Goal: Complete application form: Complete application form

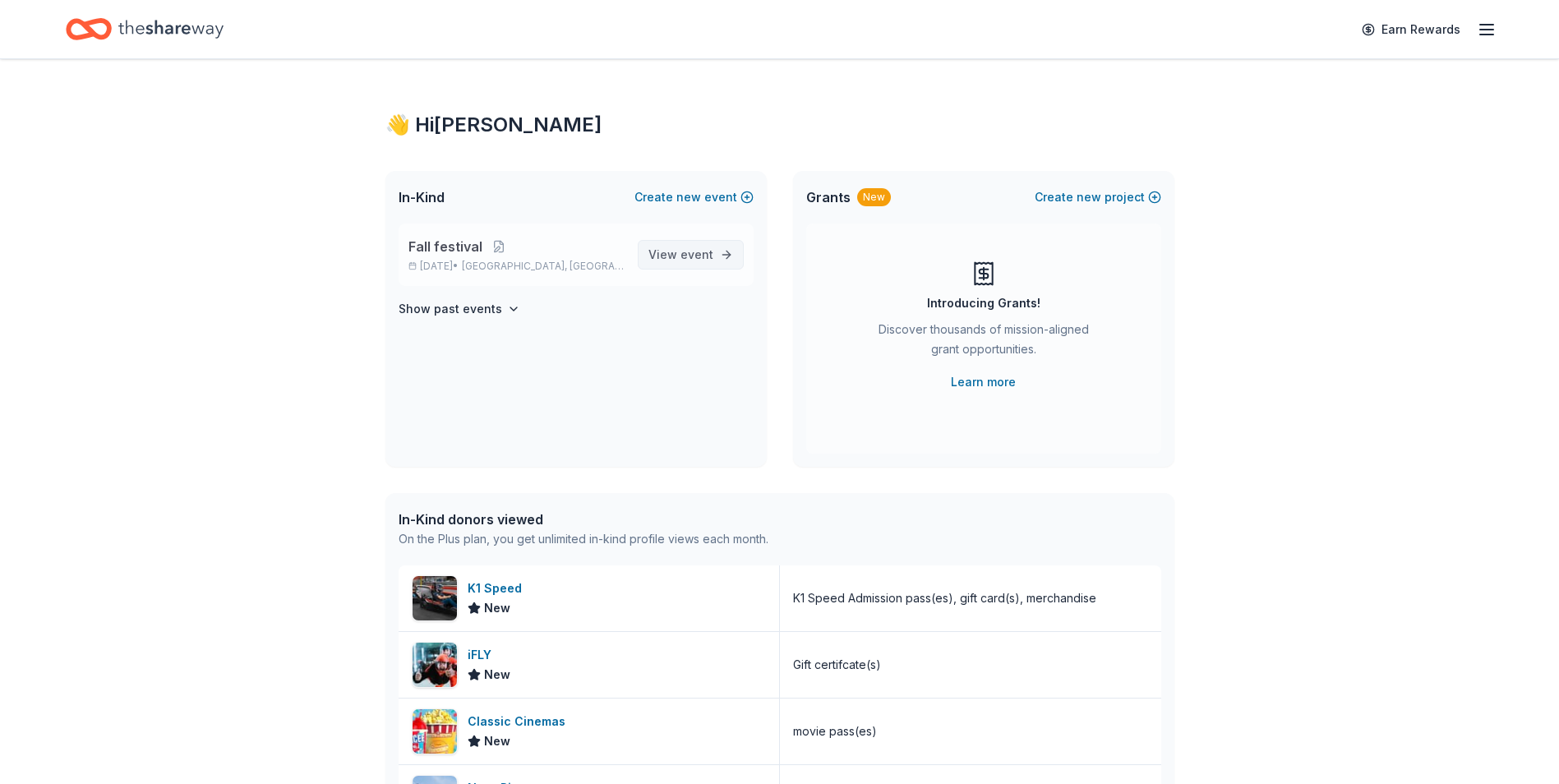
click at [663, 260] on span "View event" at bounding box center [682, 254] width 65 height 20
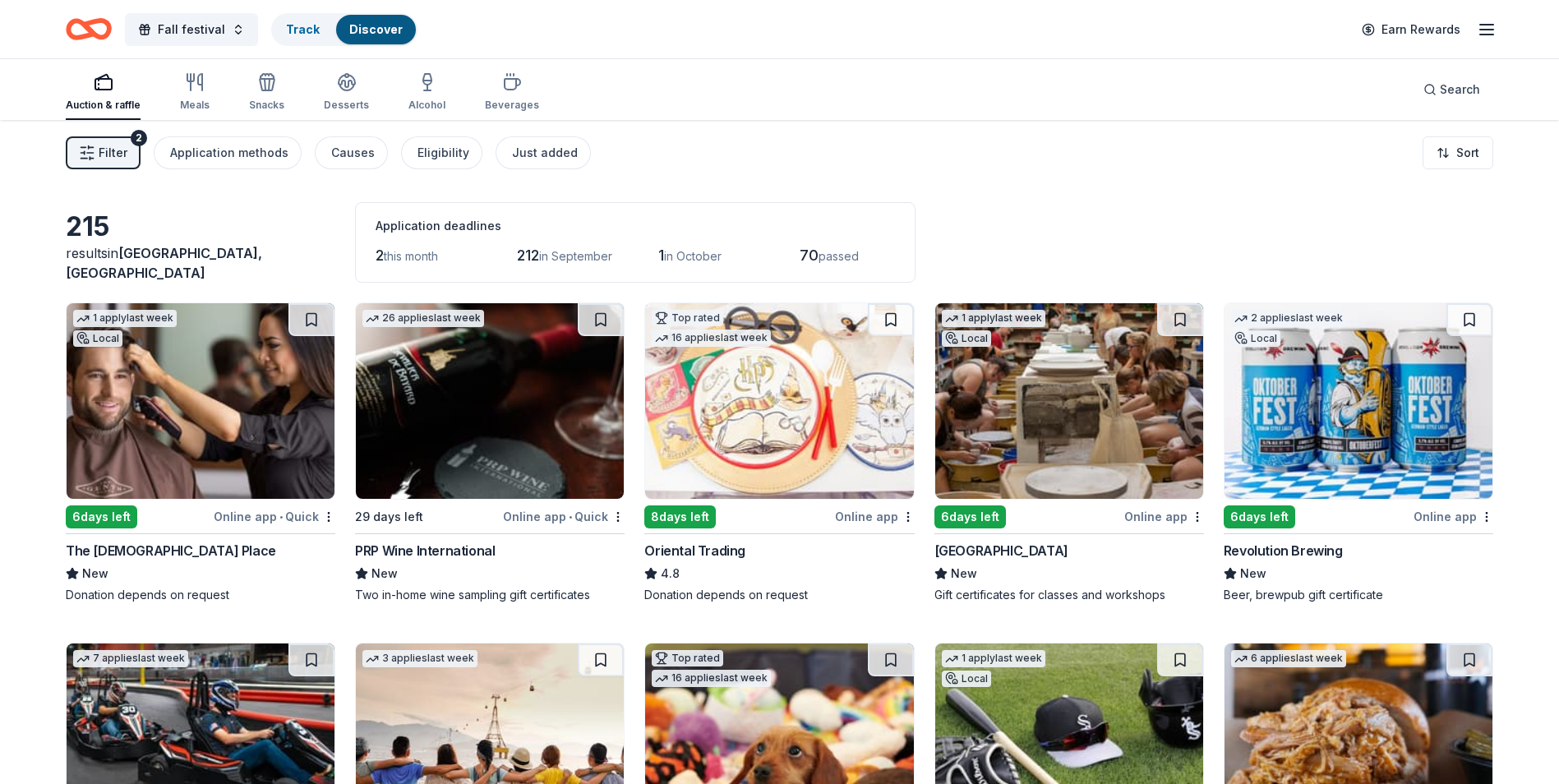
click at [1490, 36] on icon "button" at bounding box center [1487, 30] width 20 height 20
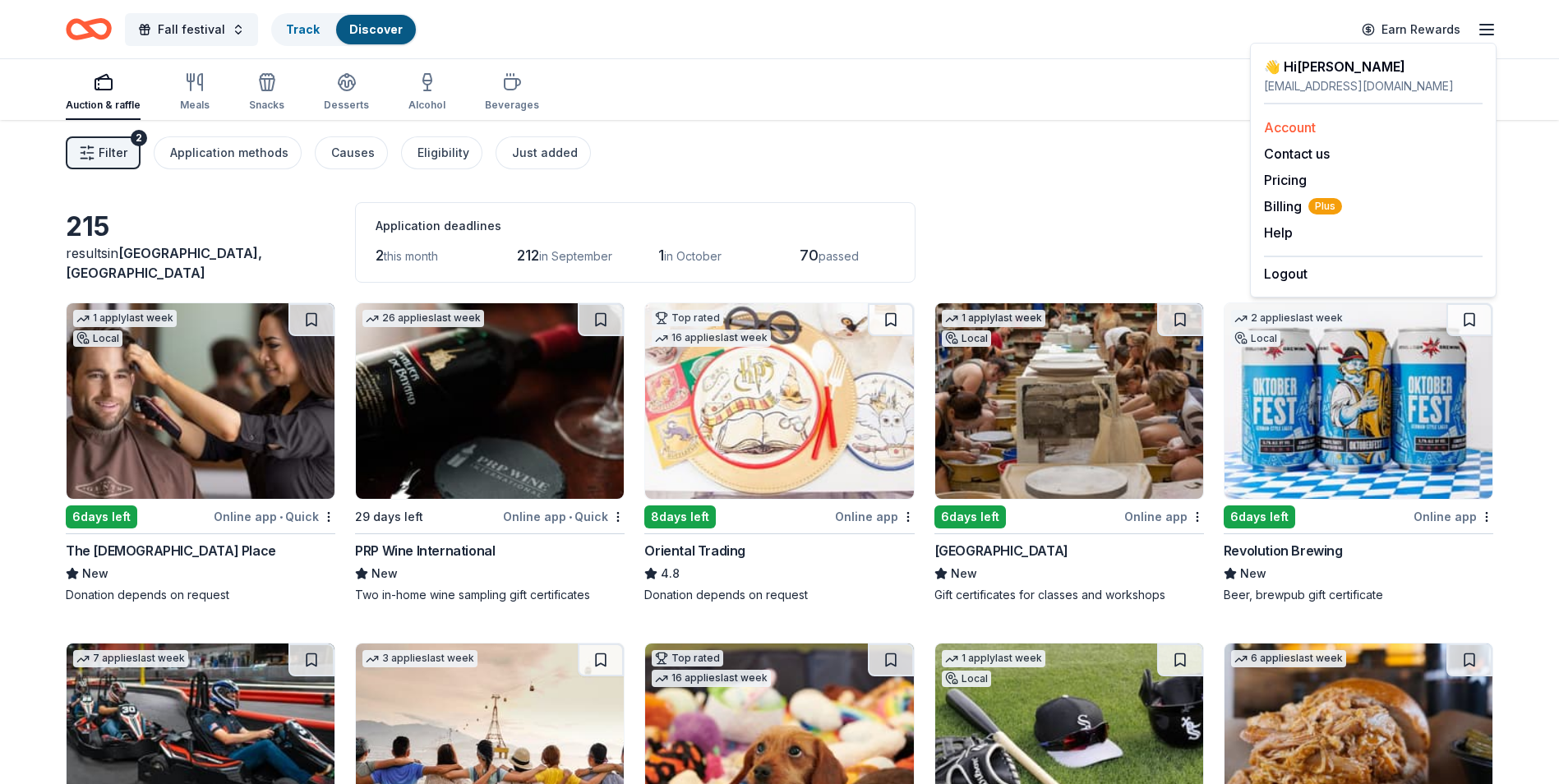
click at [1308, 131] on link "Account" at bounding box center [1290, 127] width 52 height 16
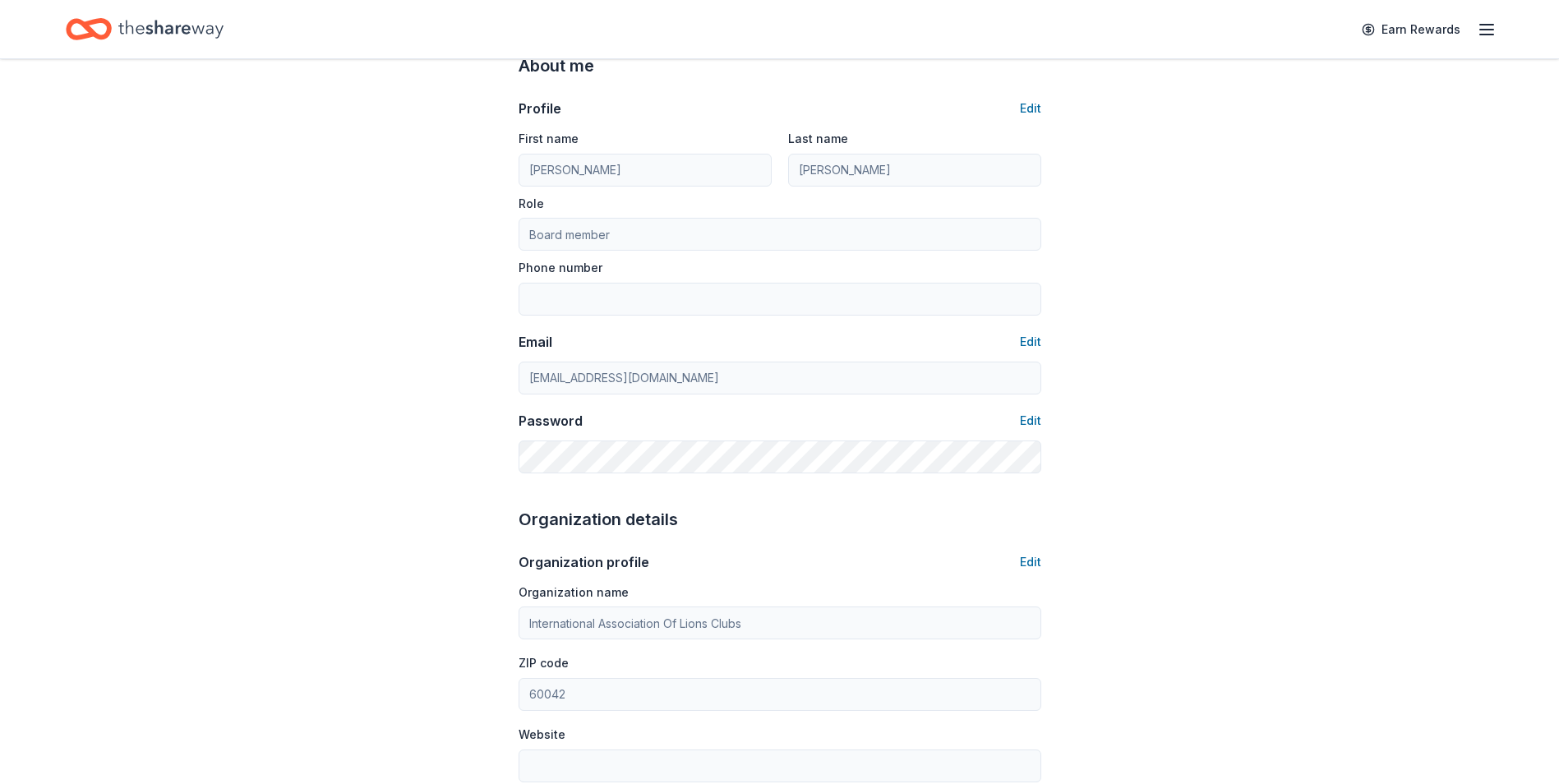
scroll to position [164, 0]
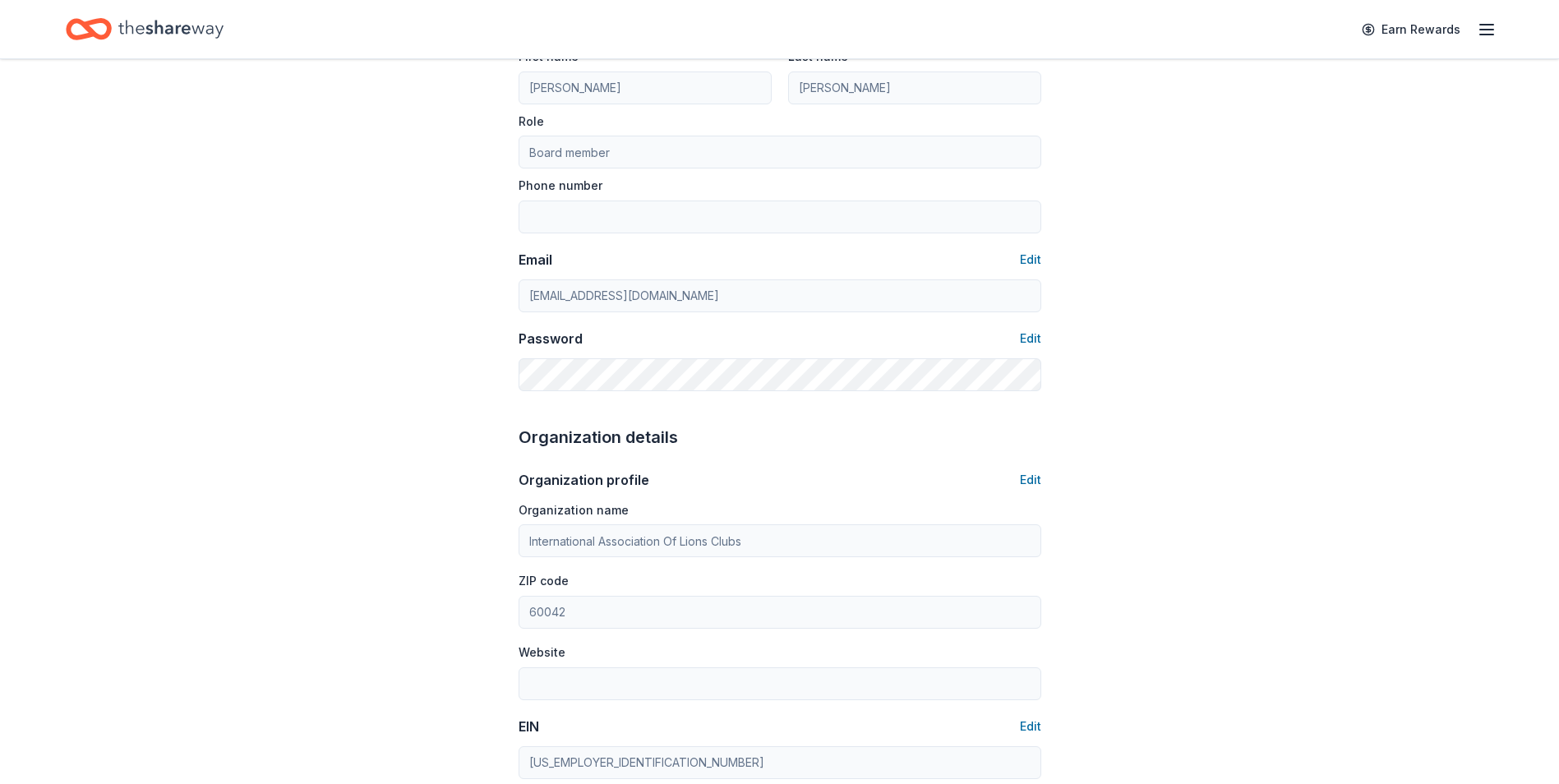
click at [1043, 480] on div "Account About me Profile Edit First name Tina Last name Loos Role Board member …" at bounding box center [780, 628] width 575 height 1466
click at [1032, 483] on button "Edit" at bounding box center [1031, 480] width 21 height 20
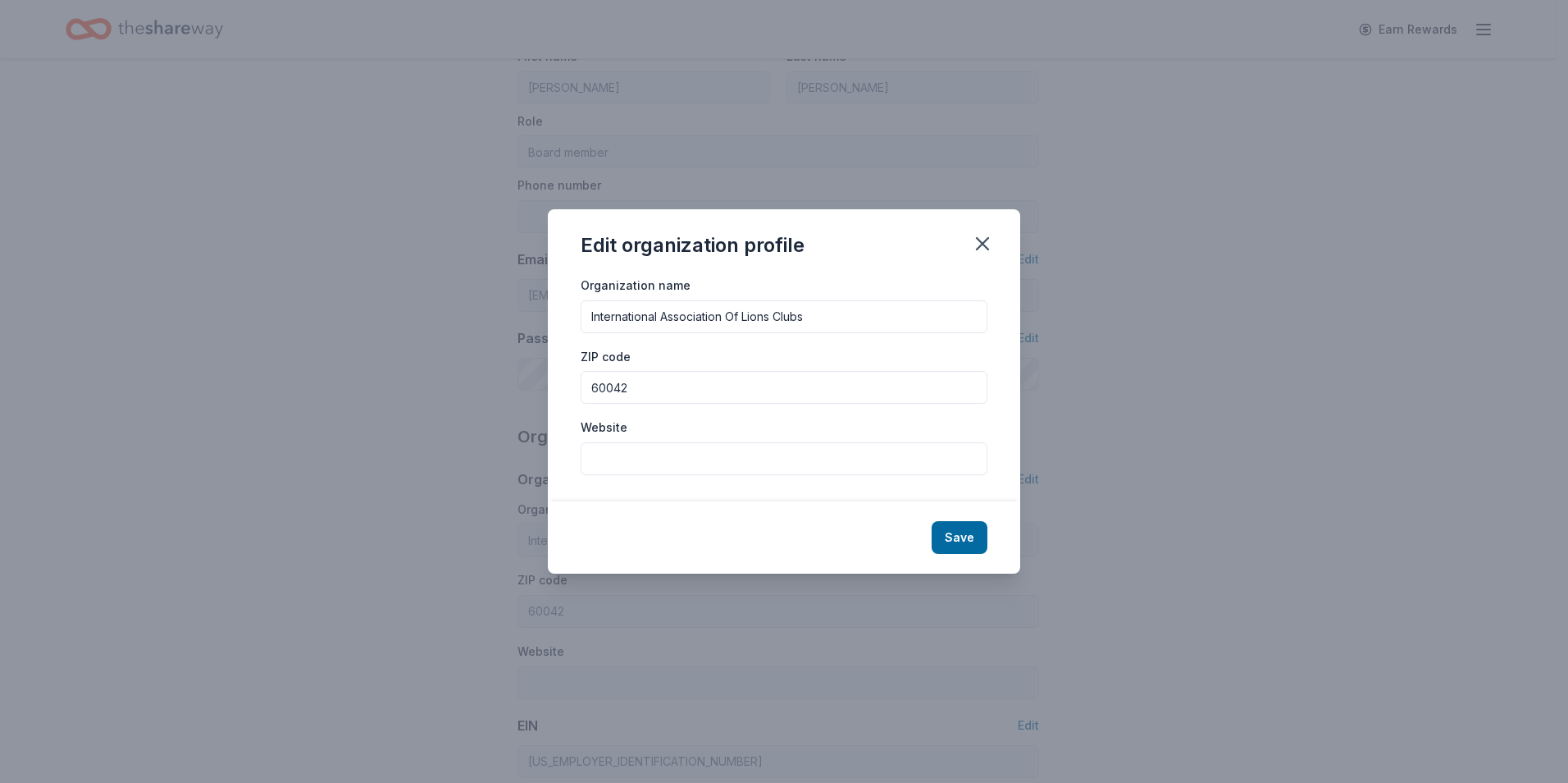
click at [825, 311] on input "International Association Of Lions Clubs" at bounding box center [784, 316] width 407 height 33
drag, startPoint x: 825, startPoint y: 311, endPoint x: 595, endPoint y: 294, distance: 230.6
click at [595, 294] on div "Organization name International Association Of Lions Clubs" at bounding box center [784, 304] width 407 height 58
type input "Island Lake Lions Club Foundation"
click at [979, 550] on button "Save" at bounding box center [960, 538] width 56 height 33
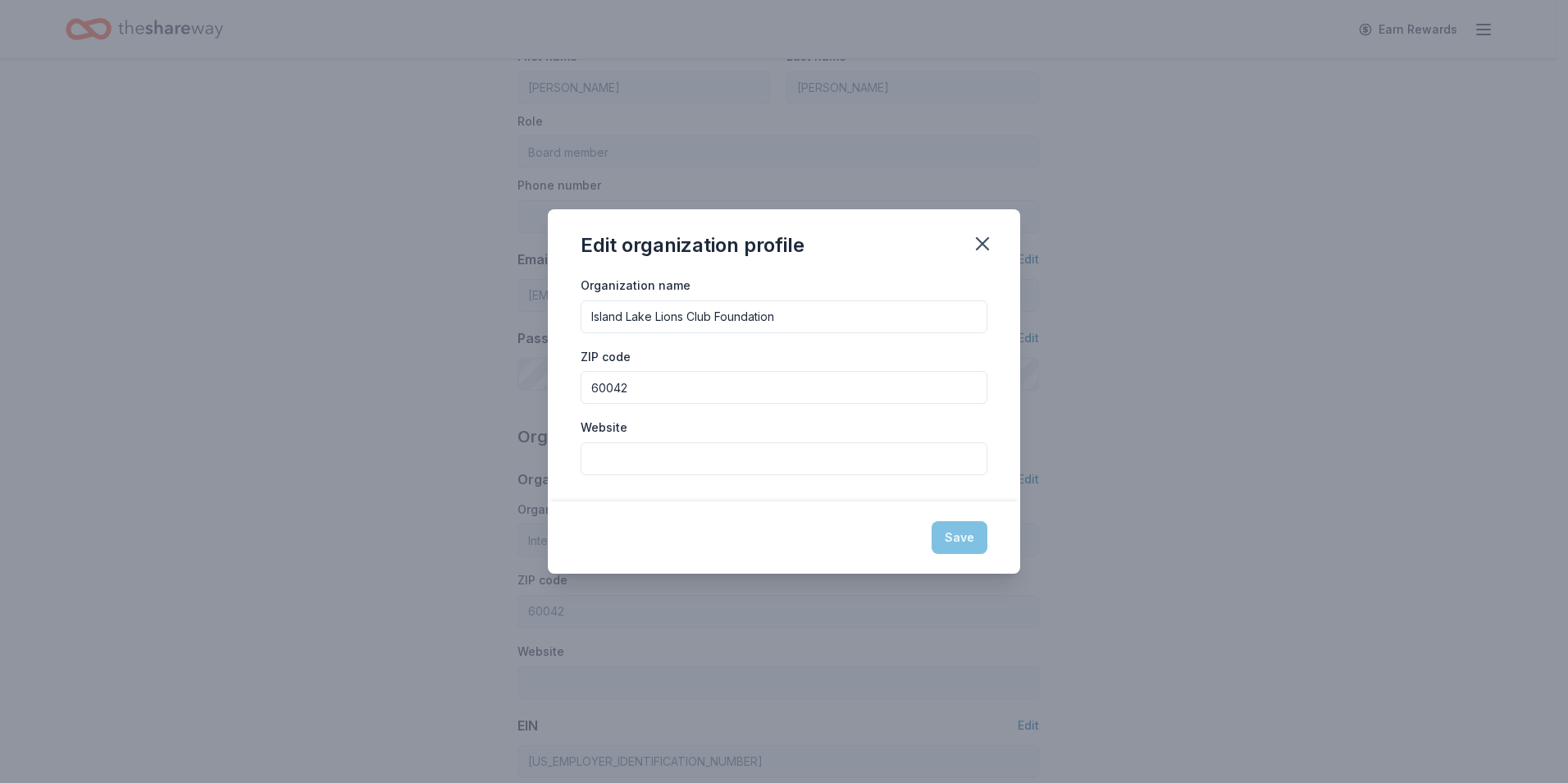
type input "Island Lake Lions Club Foundation"
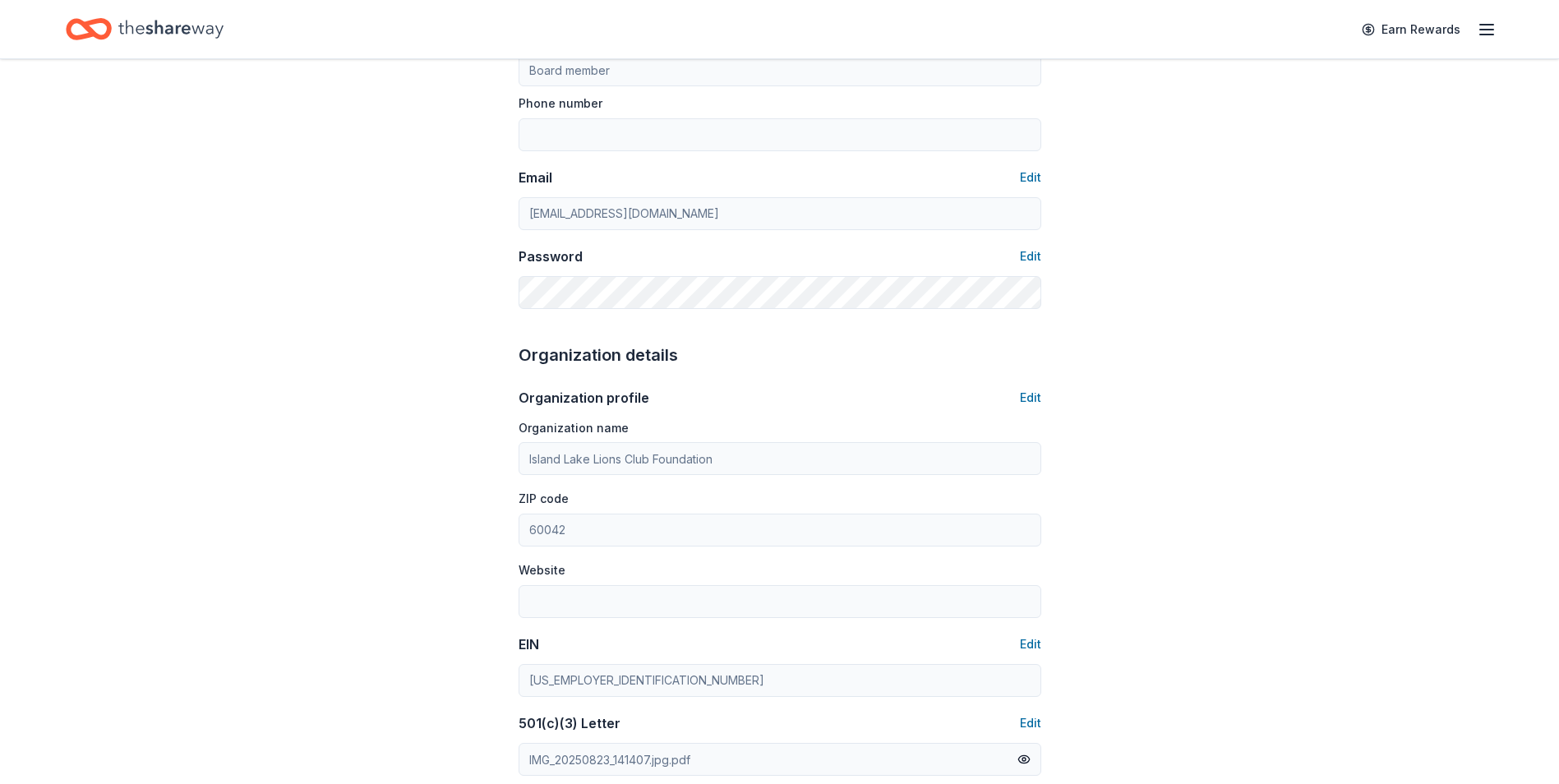
scroll to position [329, 0]
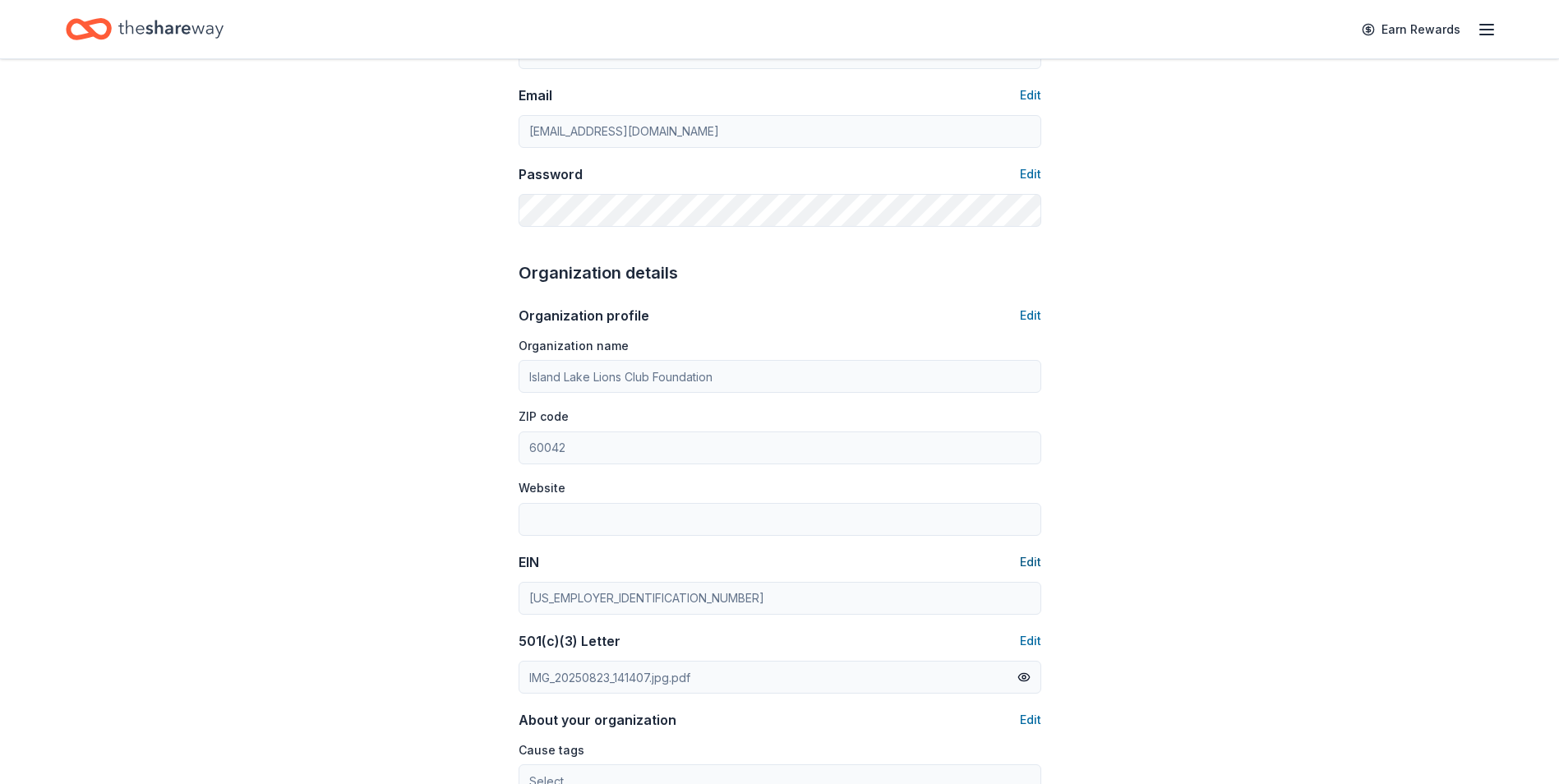
click at [1037, 559] on button "Edit" at bounding box center [1031, 561] width 21 height 20
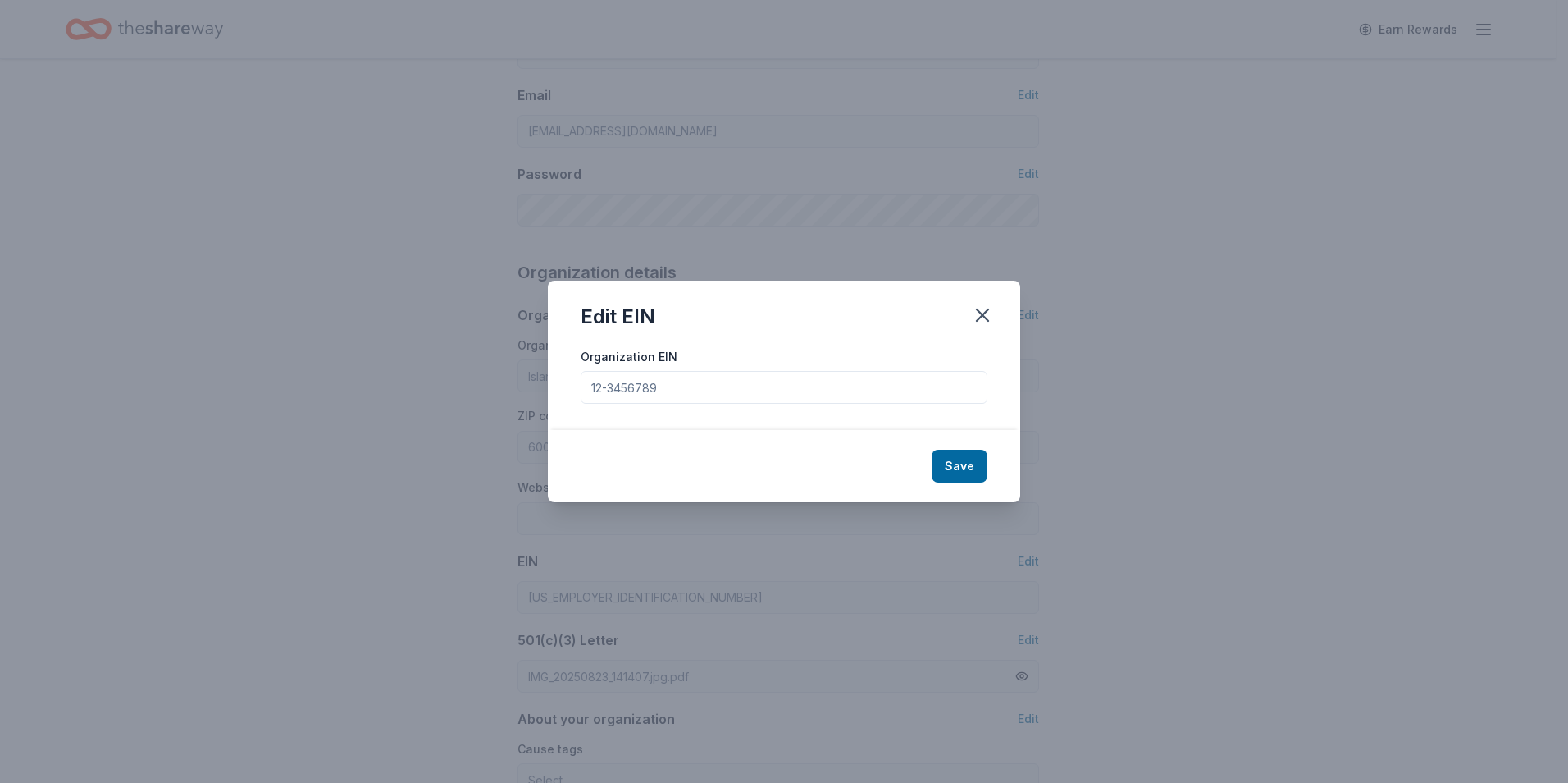
click at [681, 391] on input "Organization EIN" at bounding box center [784, 387] width 407 height 33
drag, startPoint x: 681, startPoint y: 391, endPoint x: 610, endPoint y: 381, distance: 71.7
click at [579, 394] on div "Organization EIN" at bounding box center [784, 388] width 472 height 84
paste input "[US_EMPLOYER_IDENTIFICATION_NUMBER]"
type input "[US_EMPLOYER_IDENTIFICATION_NUMBER]"
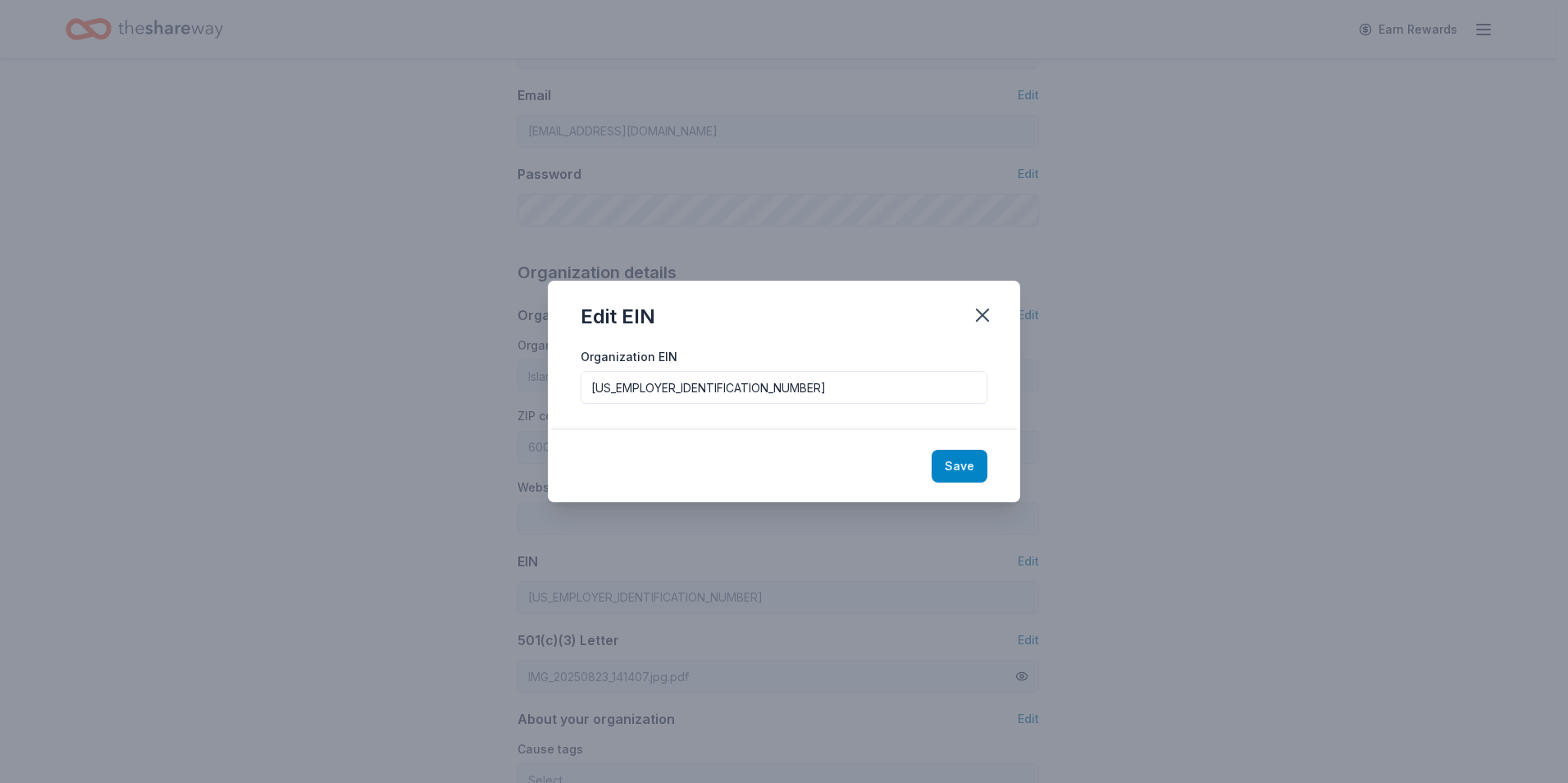
click at [967, 475] on button "Save" at bounding box center [960, 466] width 56 height 33
type input "[US_EMPLOYER_IDENTIFICATION_NUMBER]"
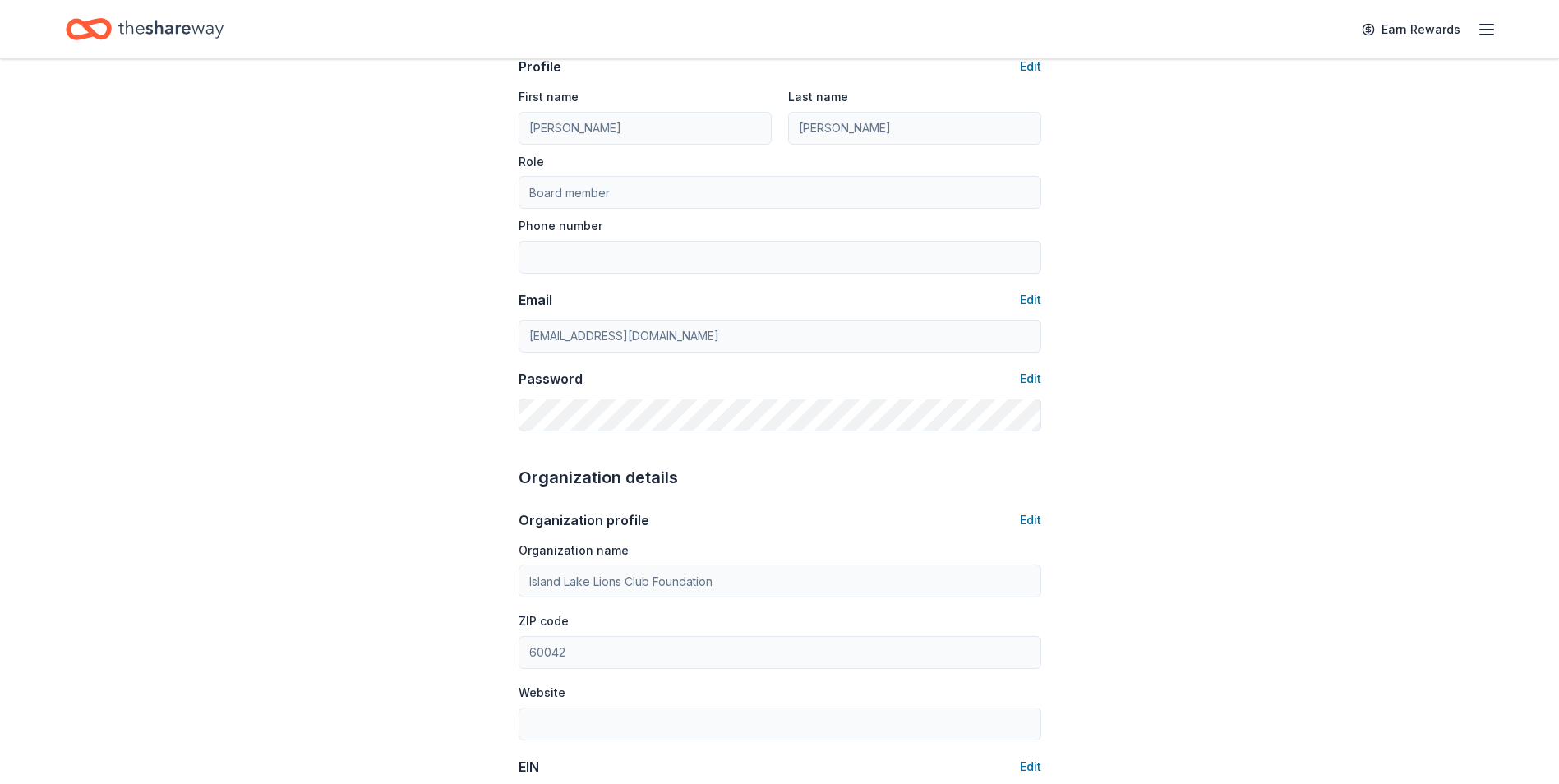
scroll to position [0, 0]
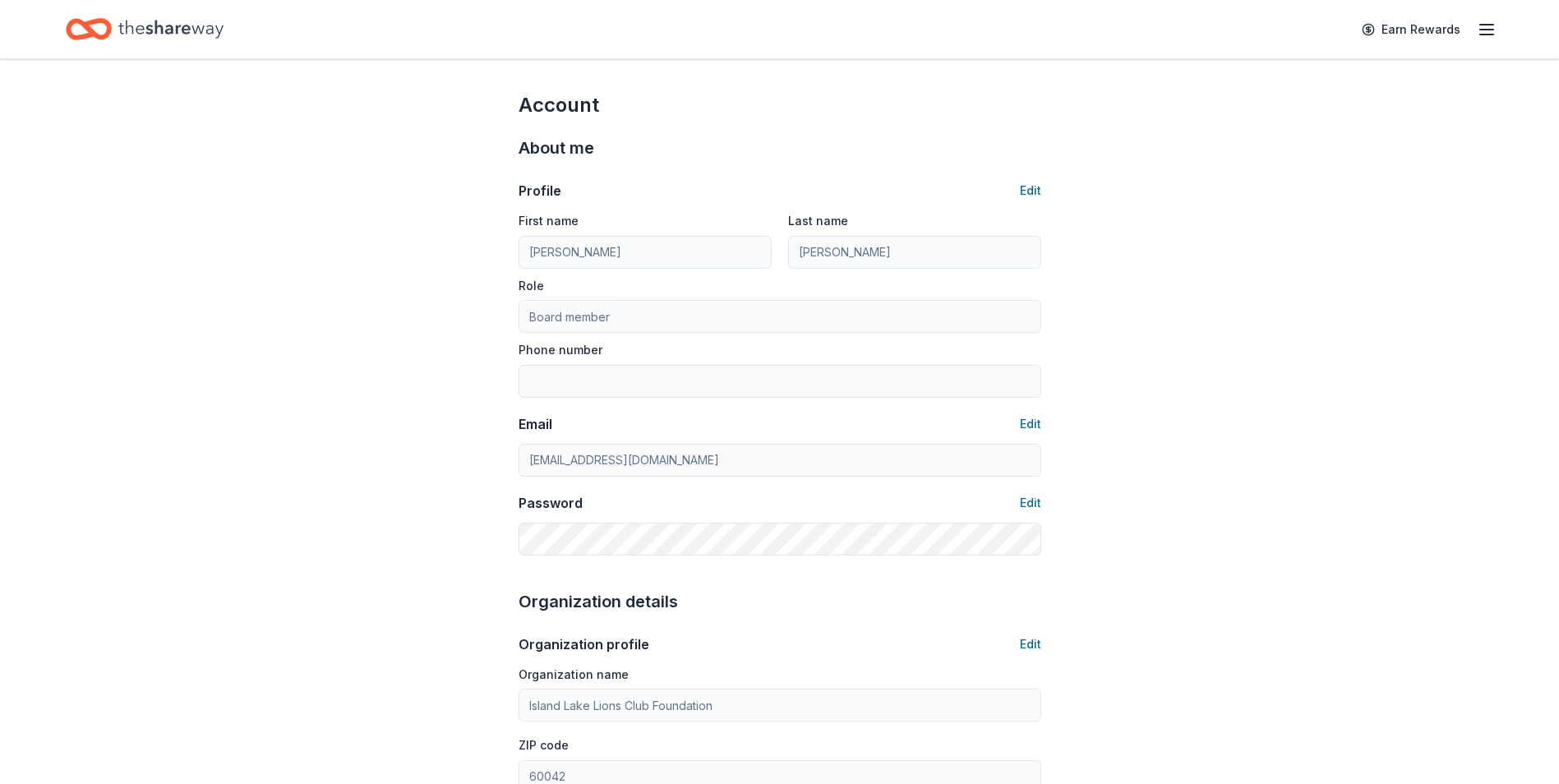
click at [1480, 33] on icon "button" at bounding box center [1487, 30] width 20 height 20
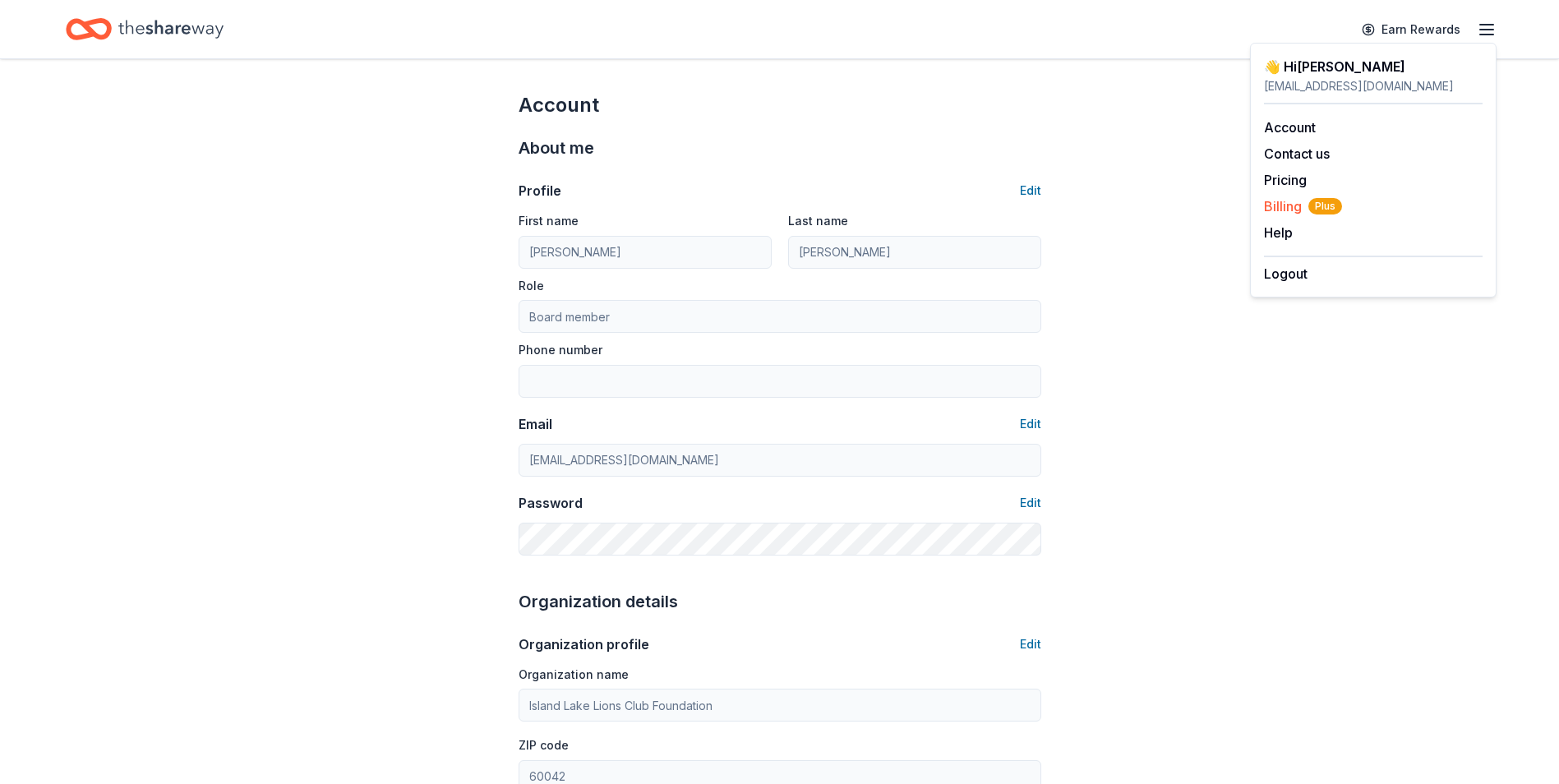
click at [1287, 214] on span "Billing Plus" at bounding box center [1303, 206] width 78 height 20
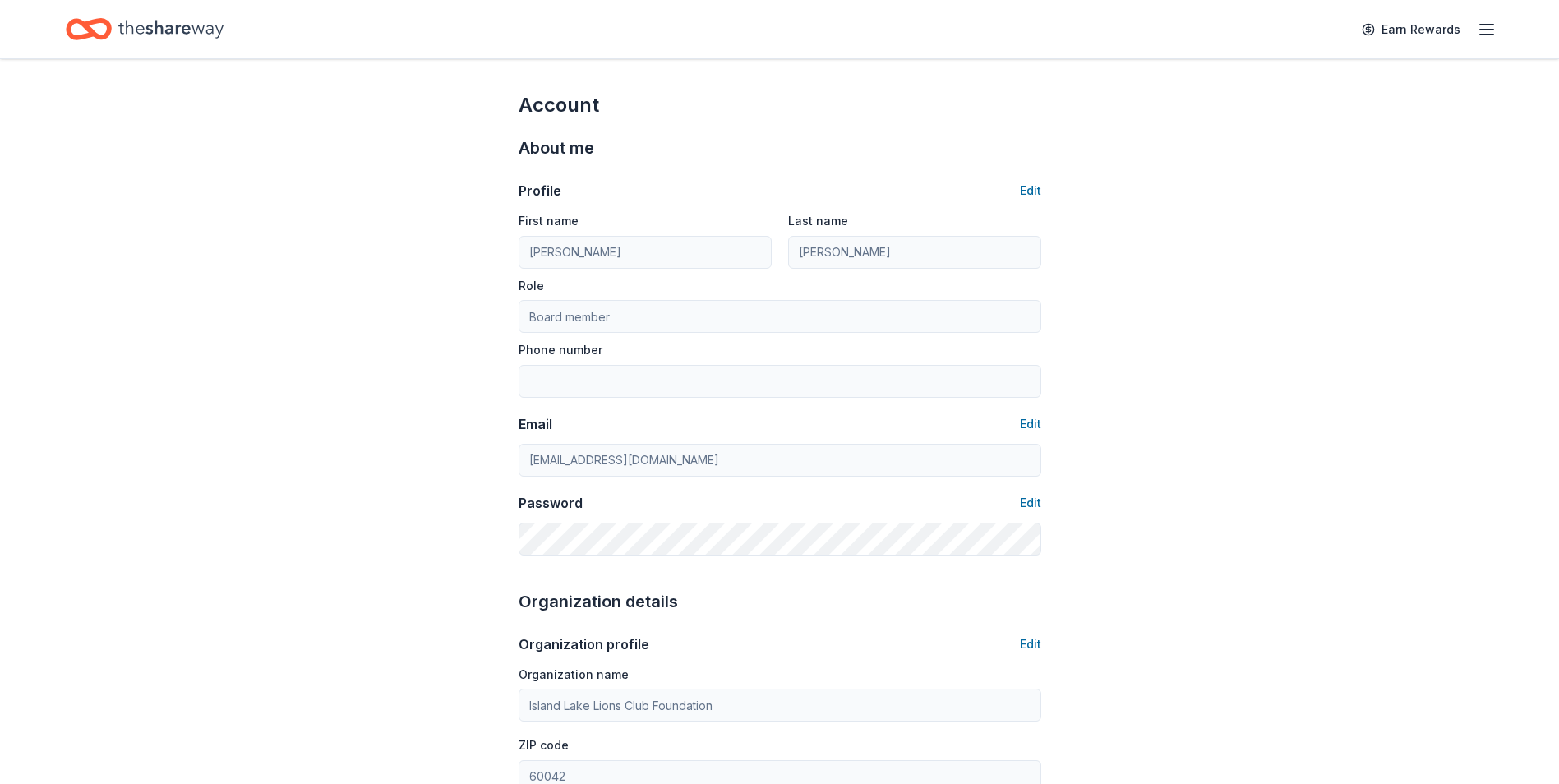
click at [1489, 35] on line "button" at bounding box center [1487, 35] width 13 height 0
click at [1302, 122] on link "Account" at bounding box center [1290, 127] width 52 height 16
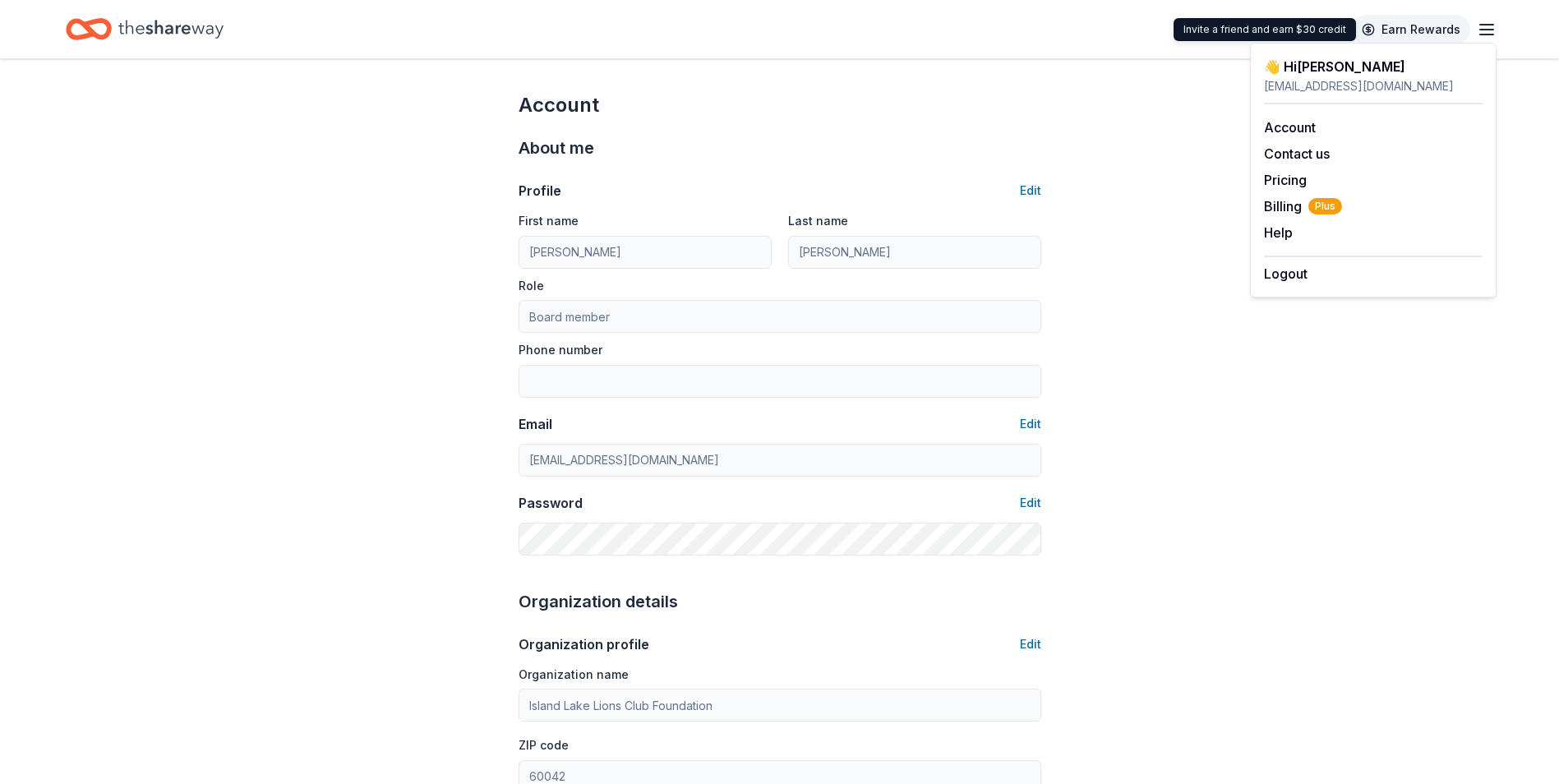
click at [1438, 24] on link "Earn Rewards" at bounding box center [1411, 29] width 118 height 30
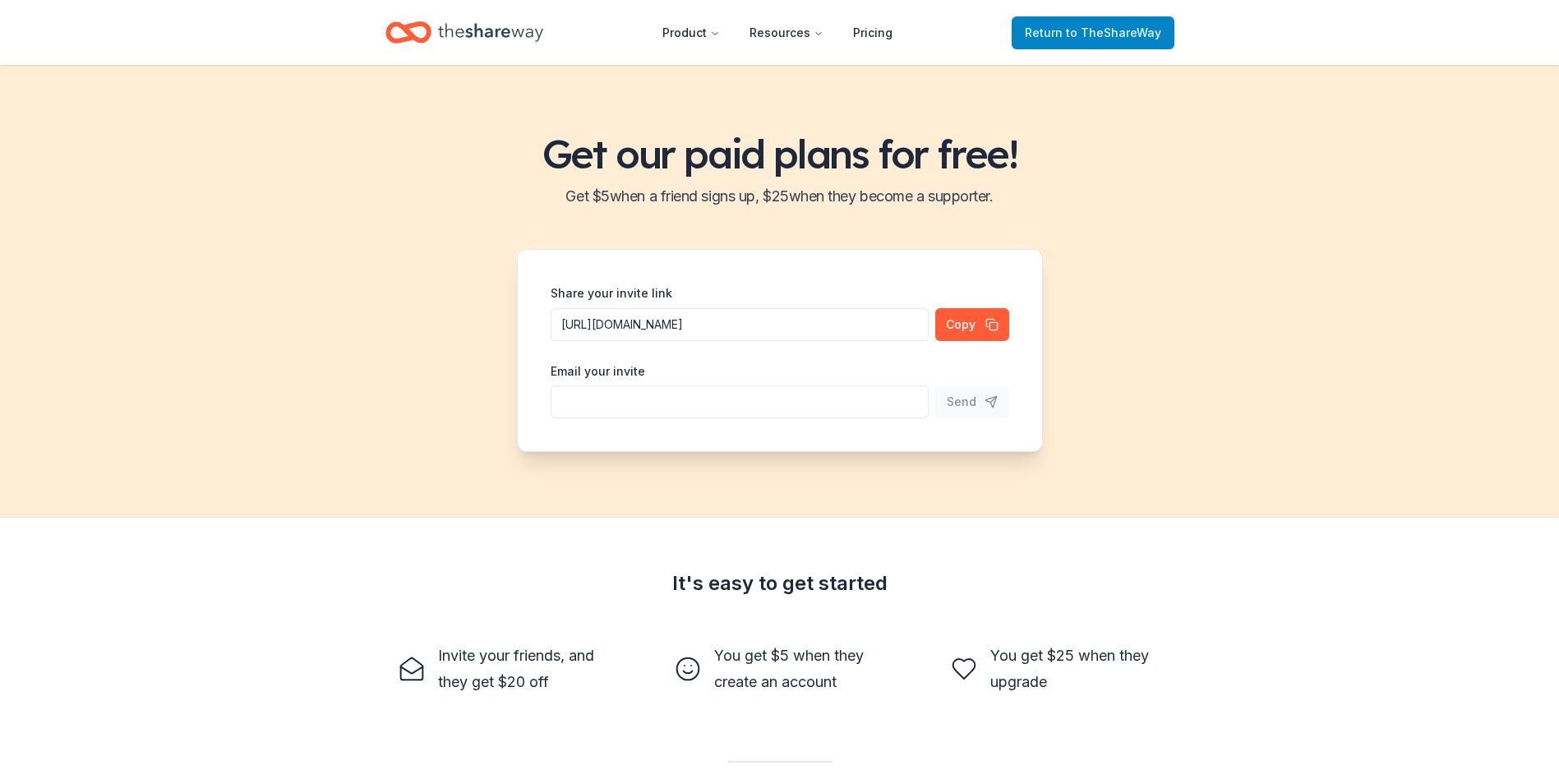
click at [1055, 23] on span "Return to TheShareWay" at bounding box center [1093, 33] width 136 height 20
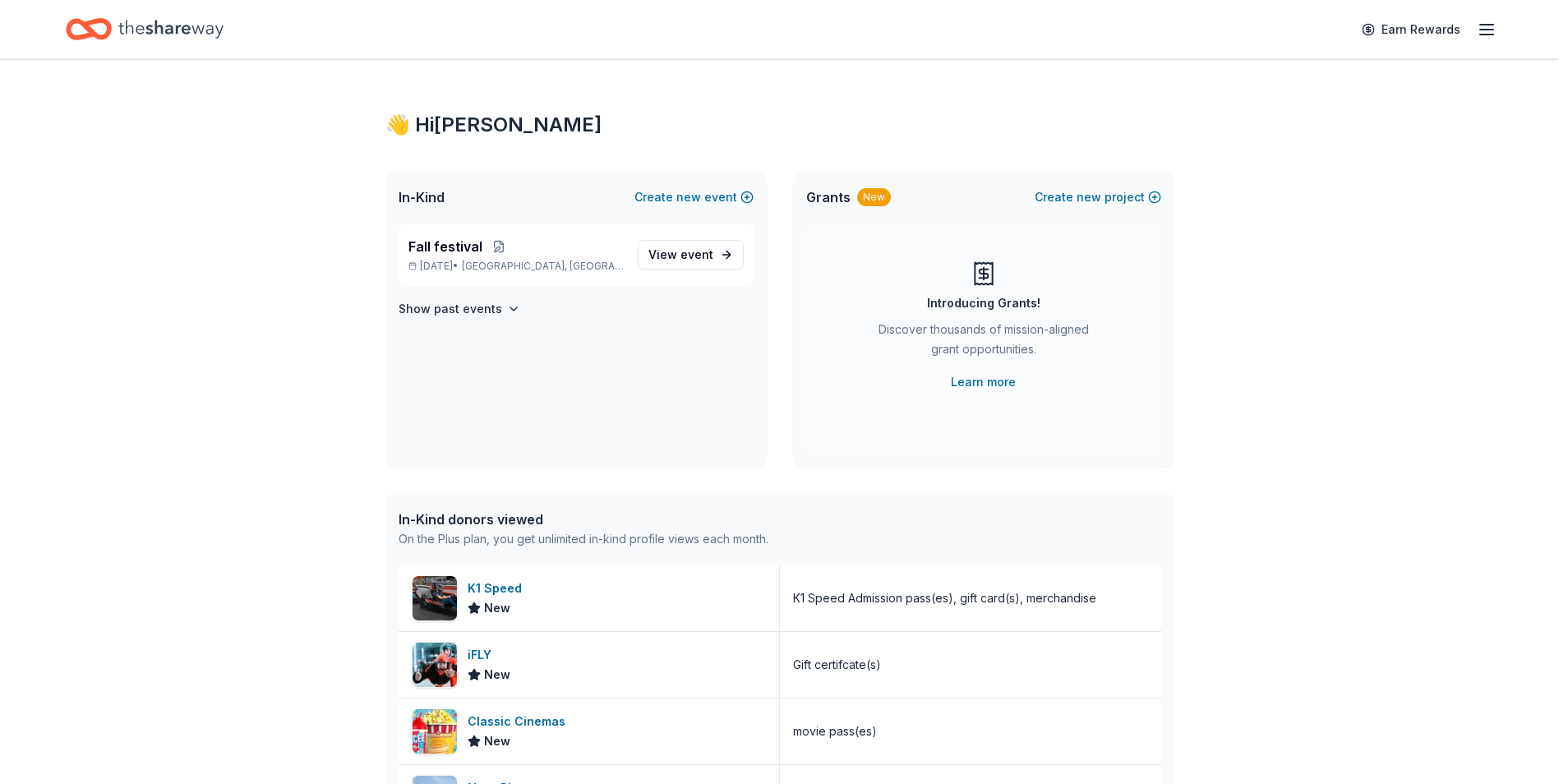
click at [1491, 32] on icon "button" at bounding box center [1487, 30] width 20 height 20
click at [1309, 119] on link "Account" at bounding box center [1290, 127] width 52 height 16
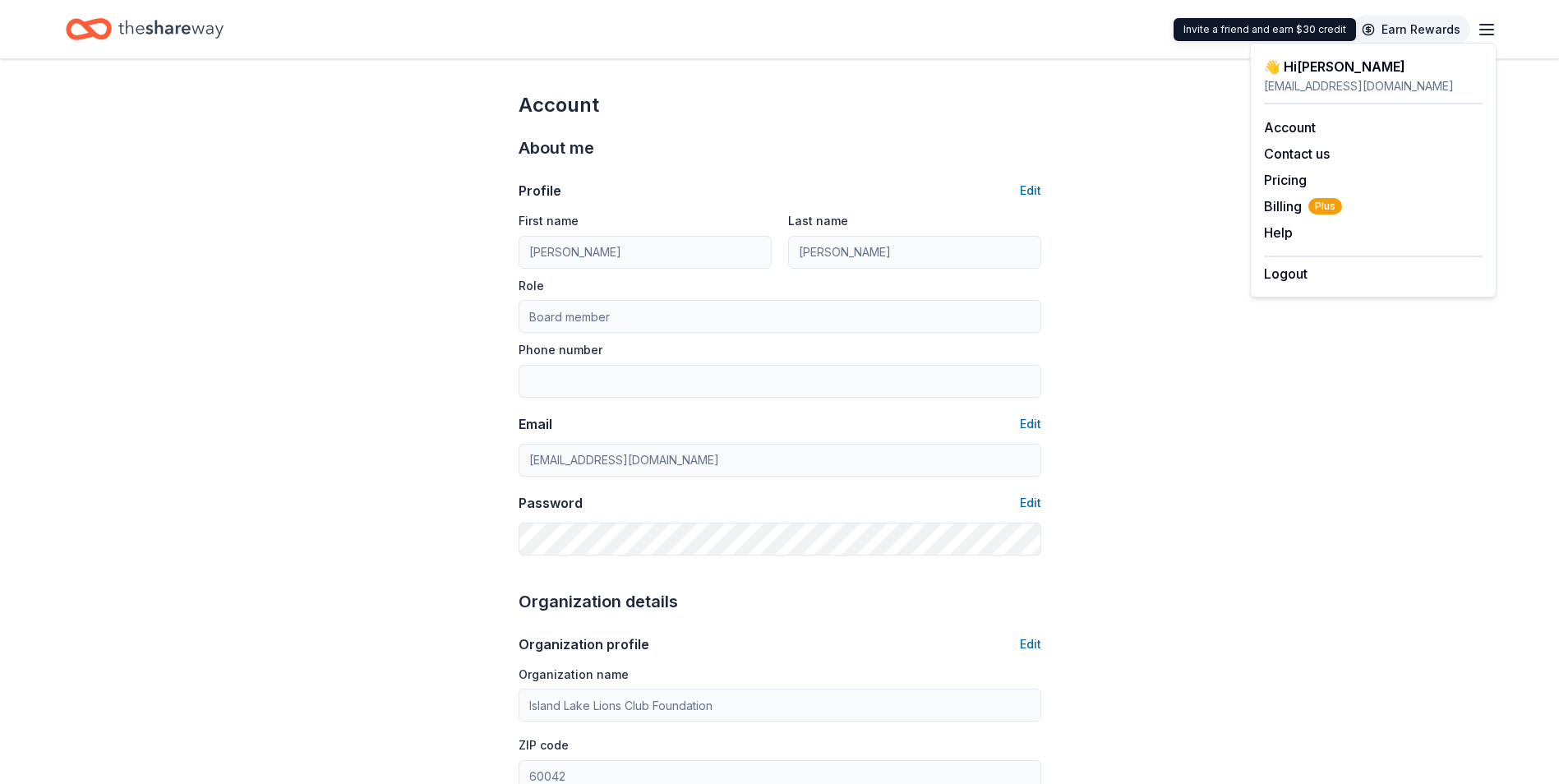
click at [1432, 24] on link "Earn Rewards" at bounding box center [1411, 29] width 118 height 30
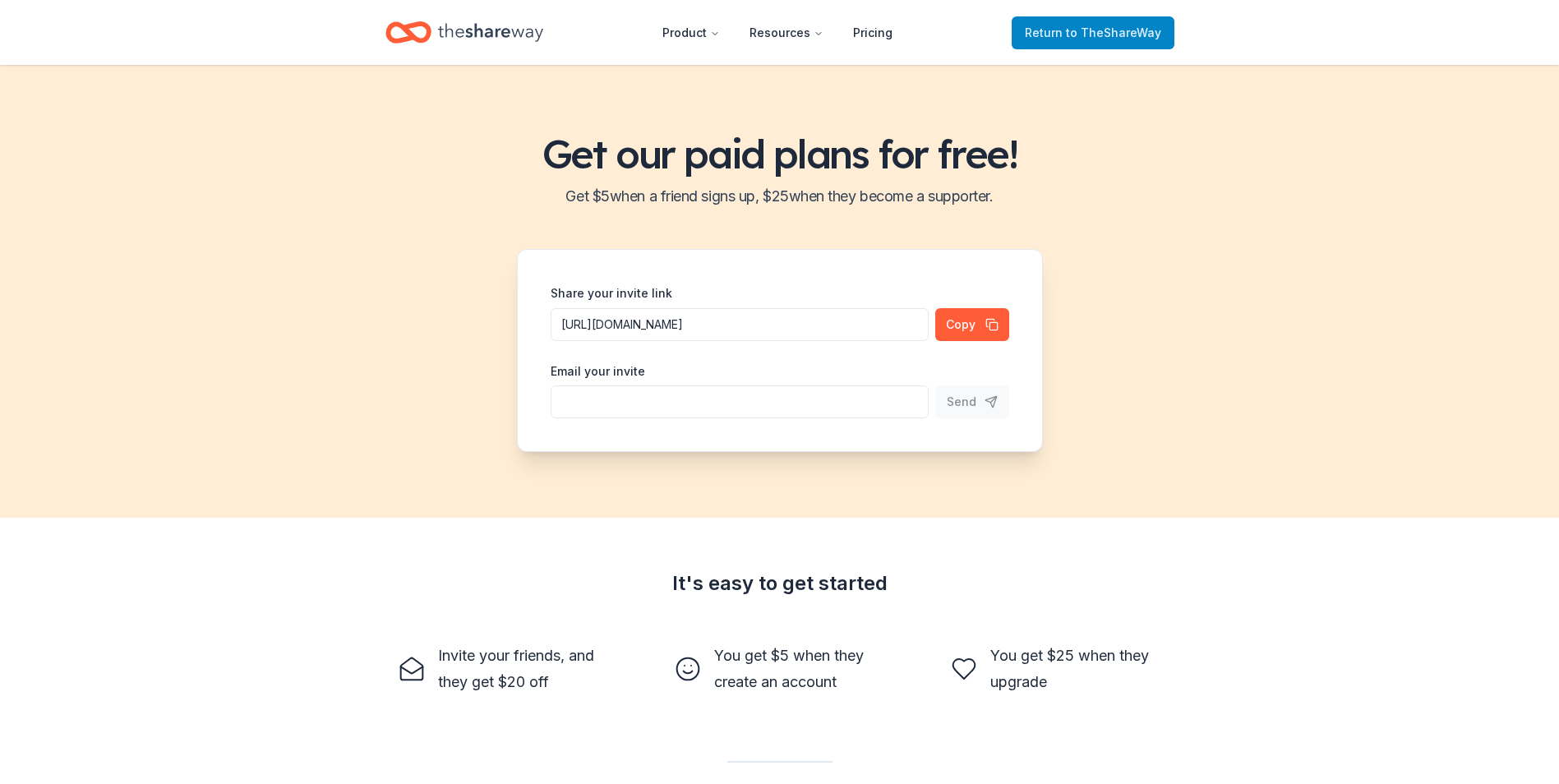
click at [1149, 34] on span "to TheShareWay" at bounding box center [1114, 33] width 95 height 14
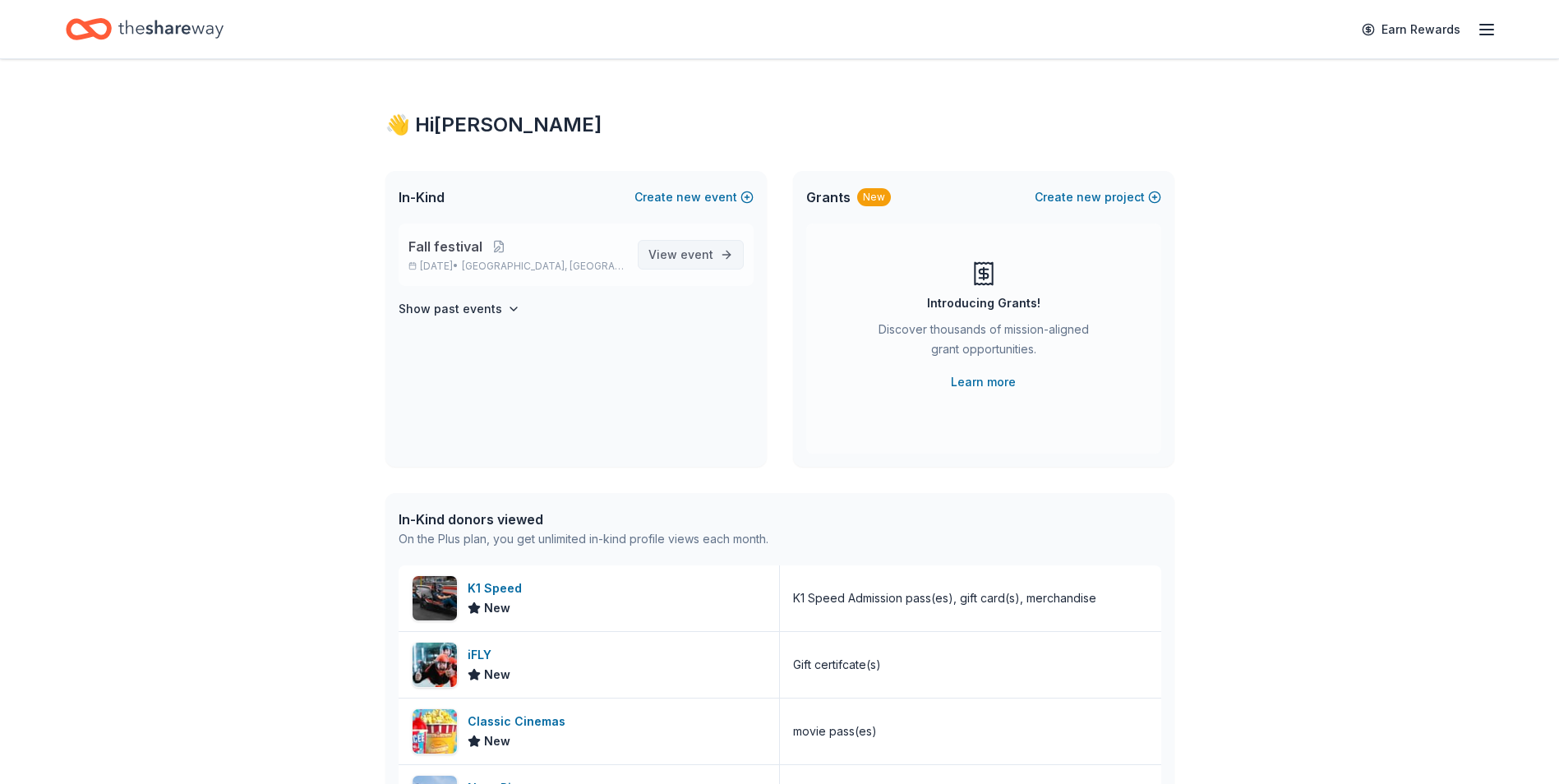
click at [693, 258] on span "event" at bounding box center [697, 254] width 33 height 14
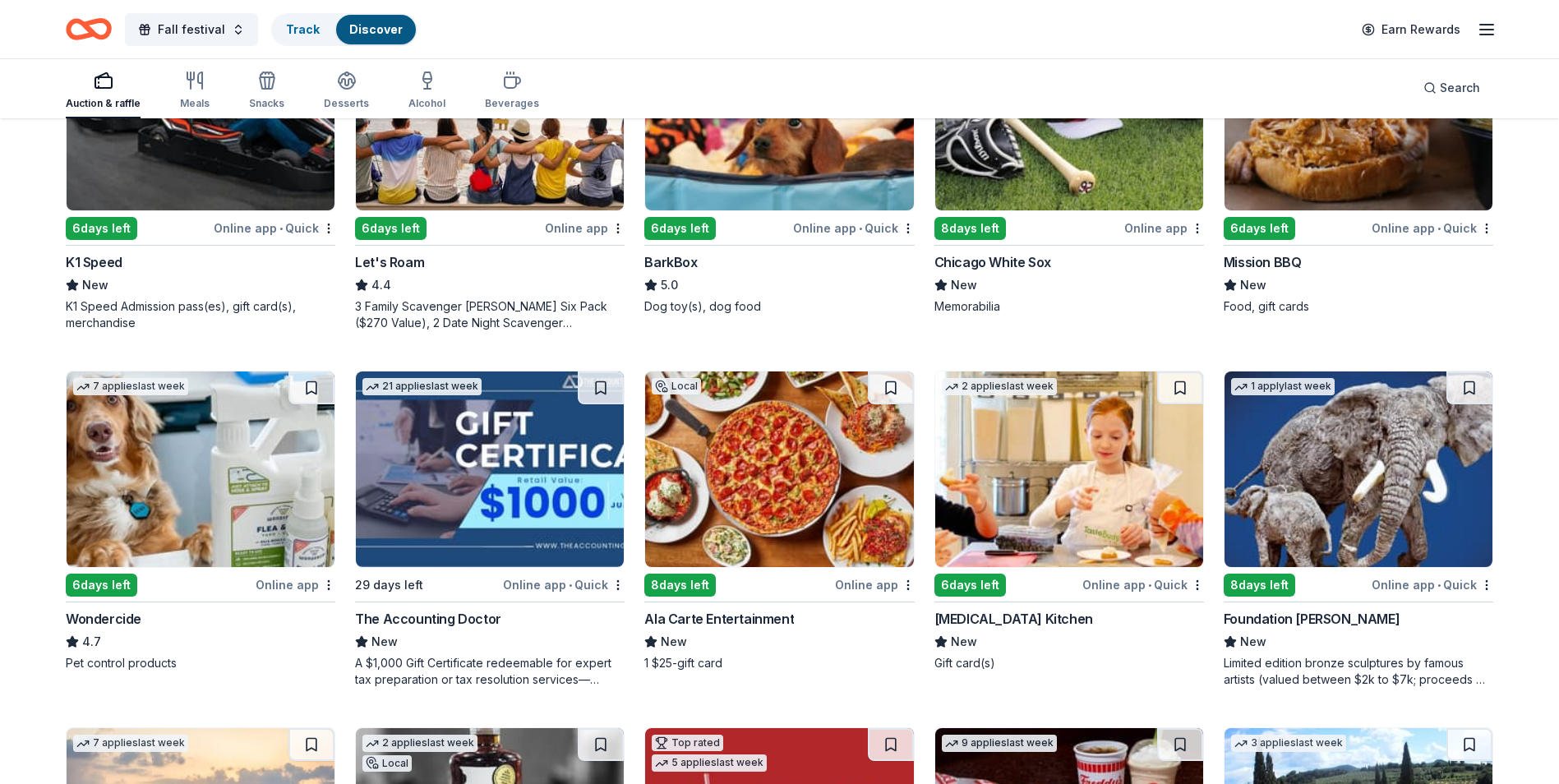
scroll to position [657, 0]
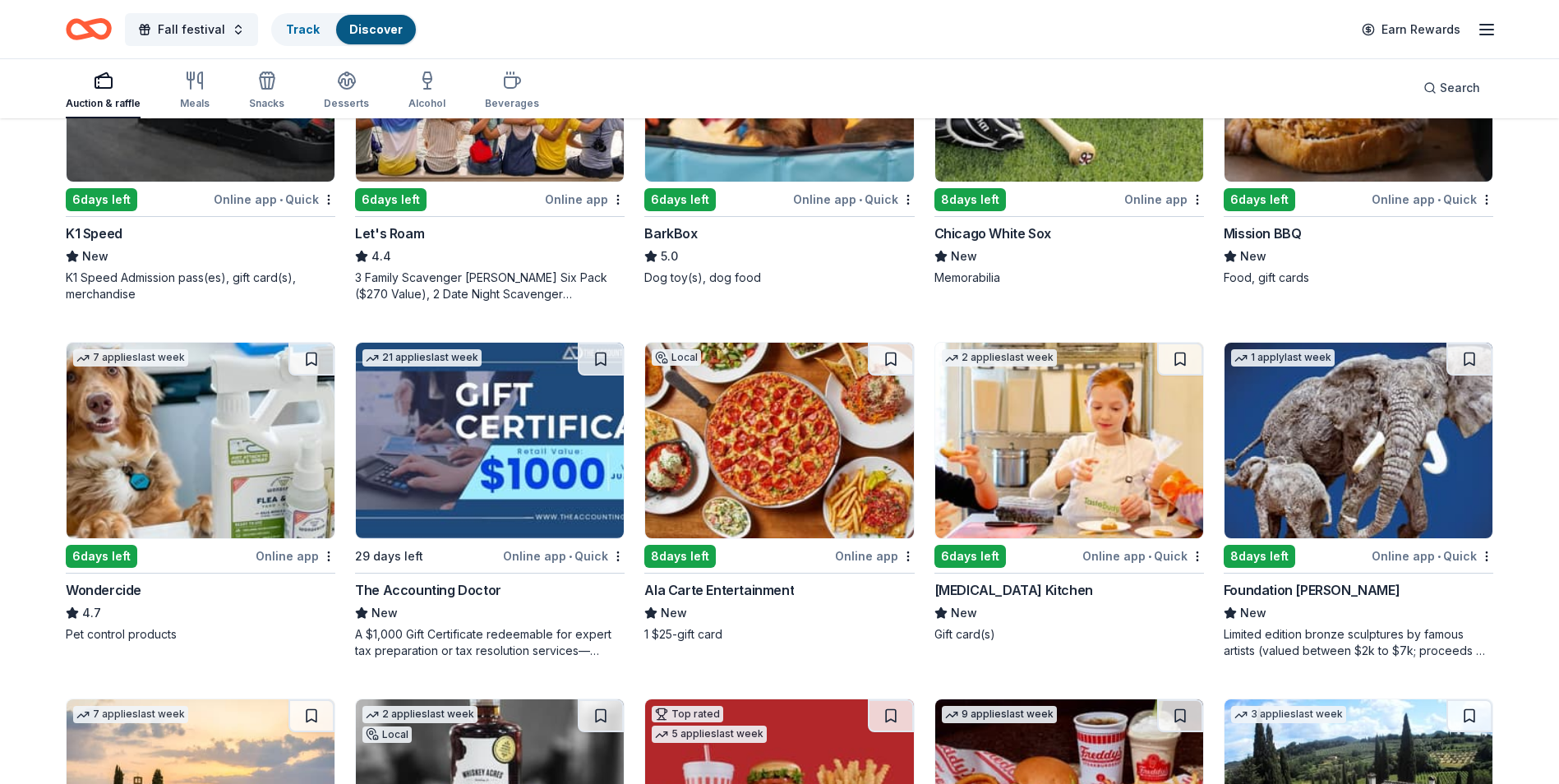
click at [1118, 439] on img at bounding box center [1068, 440] width 268 height 196
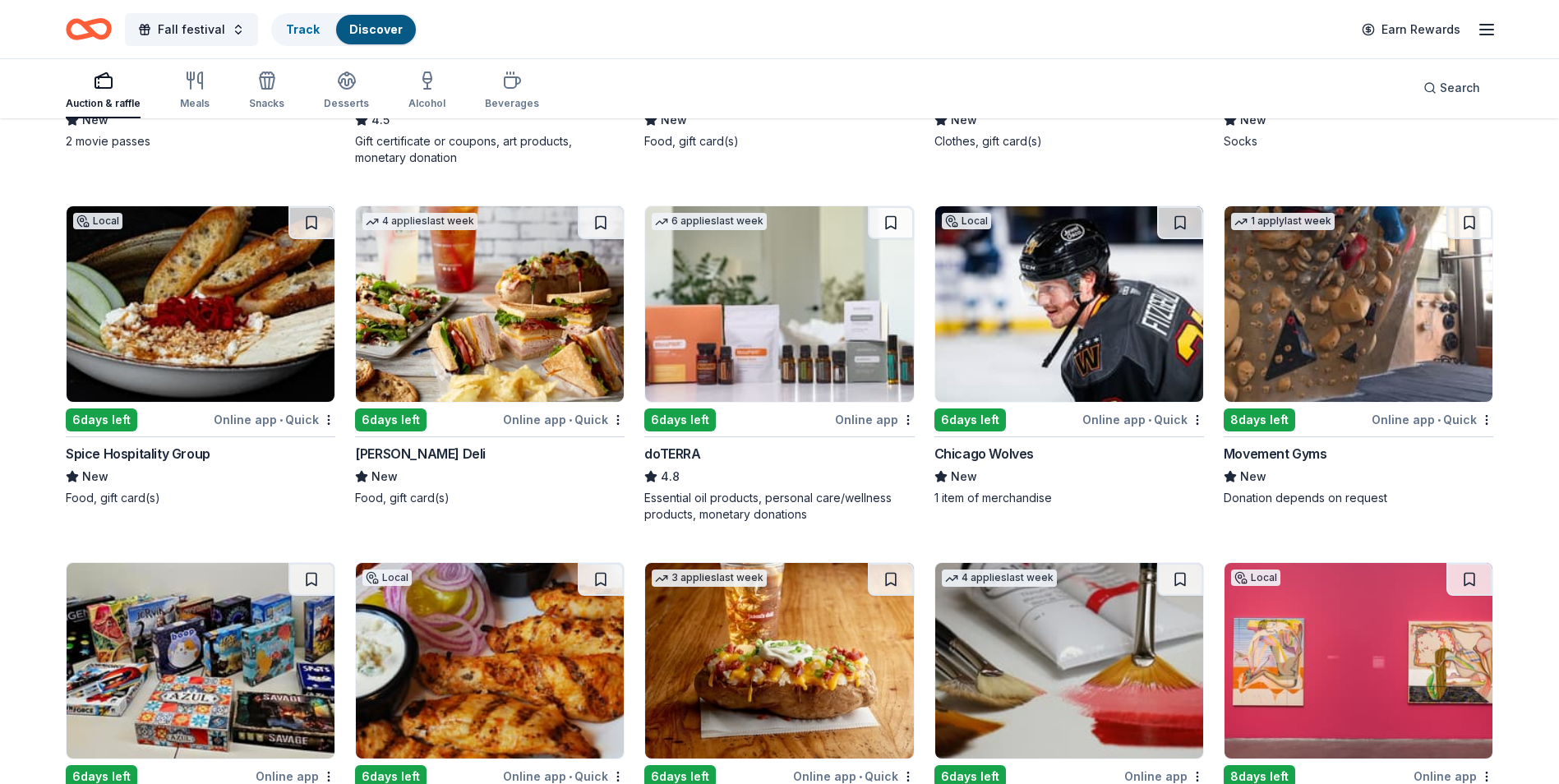
scroll to position [3637, 0]
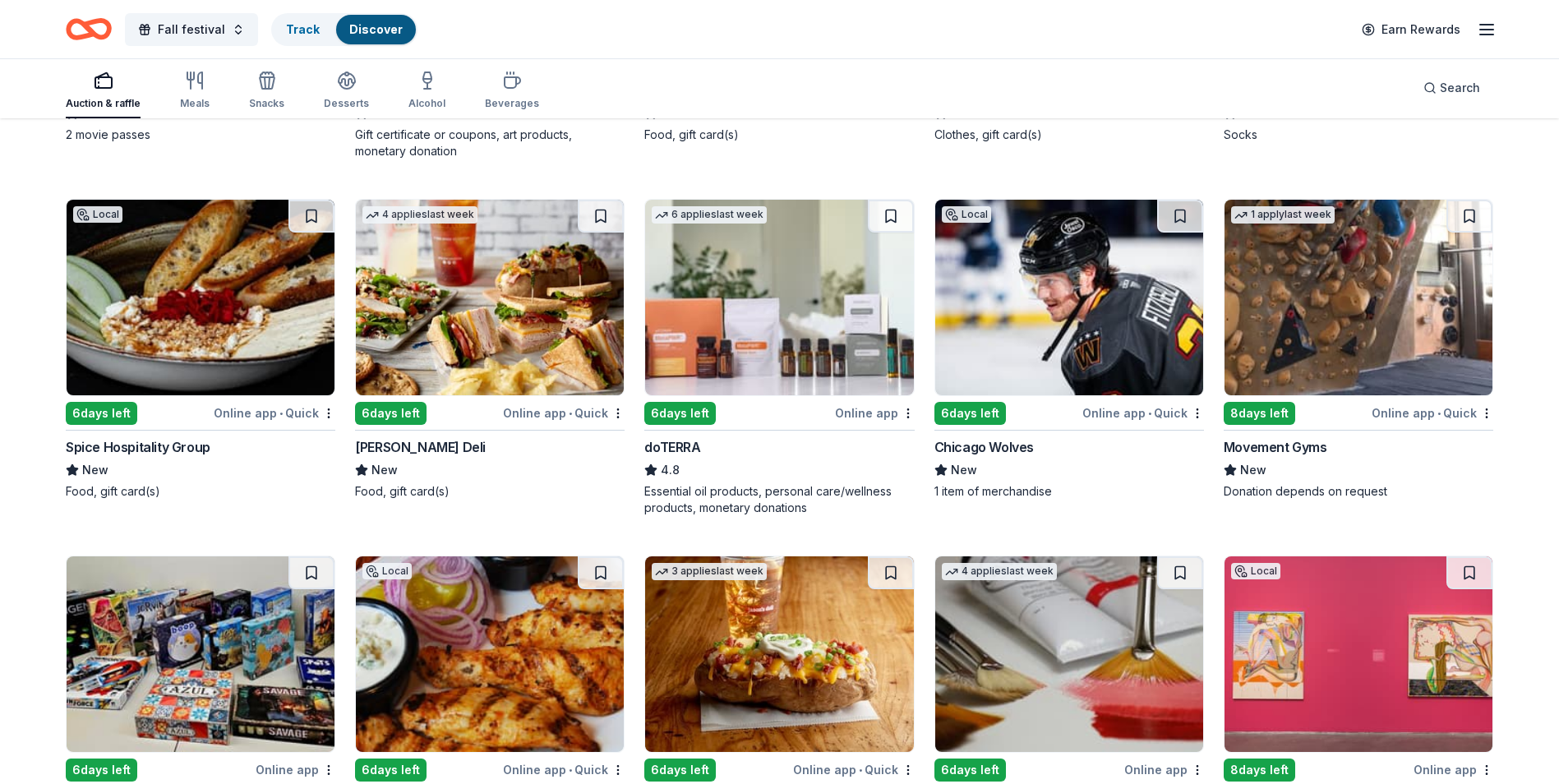
click at [1295, 374] on img at bounding box center [1358, 297] width 268 height 196
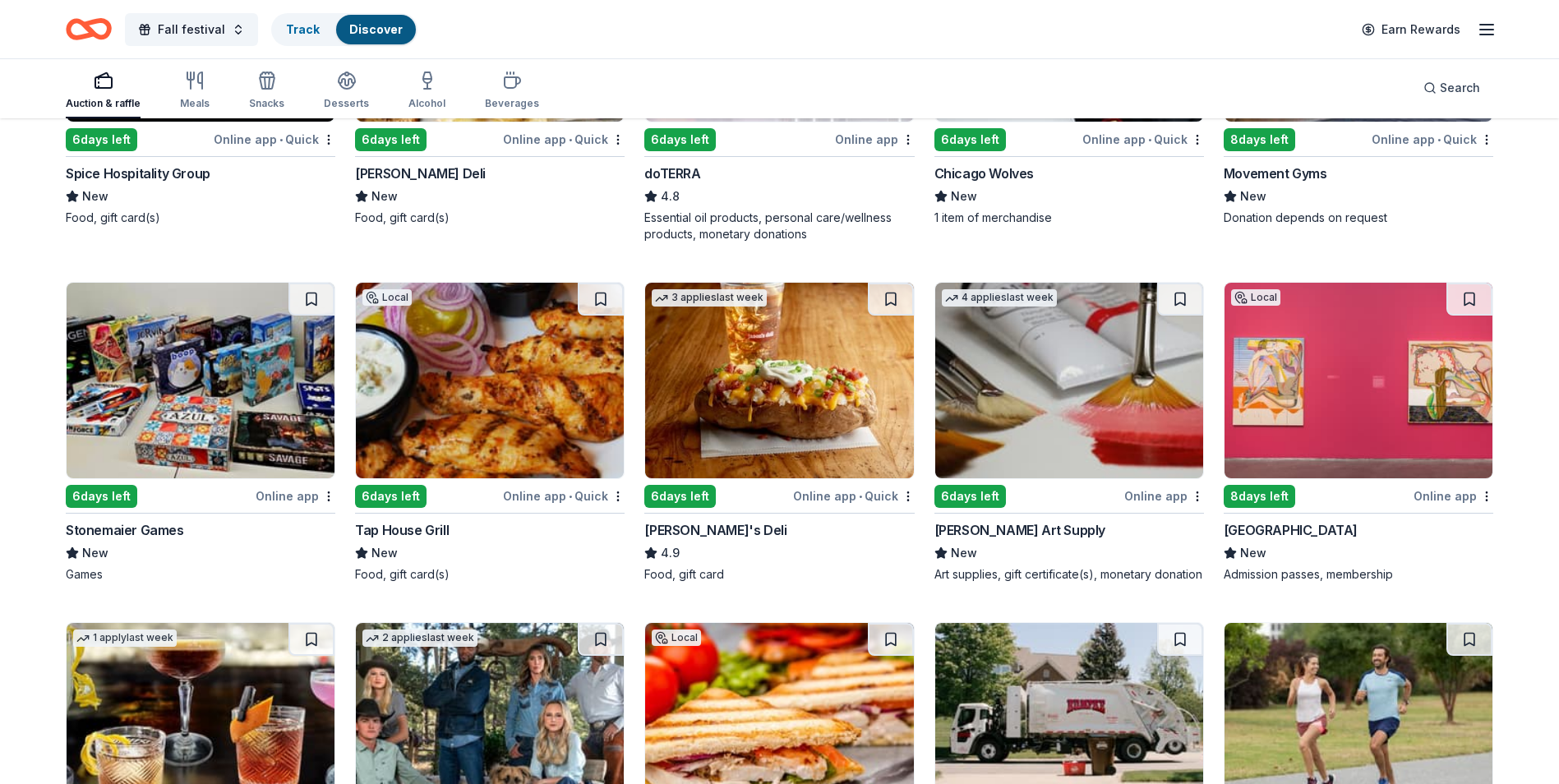
scroll to position [3939, 0]
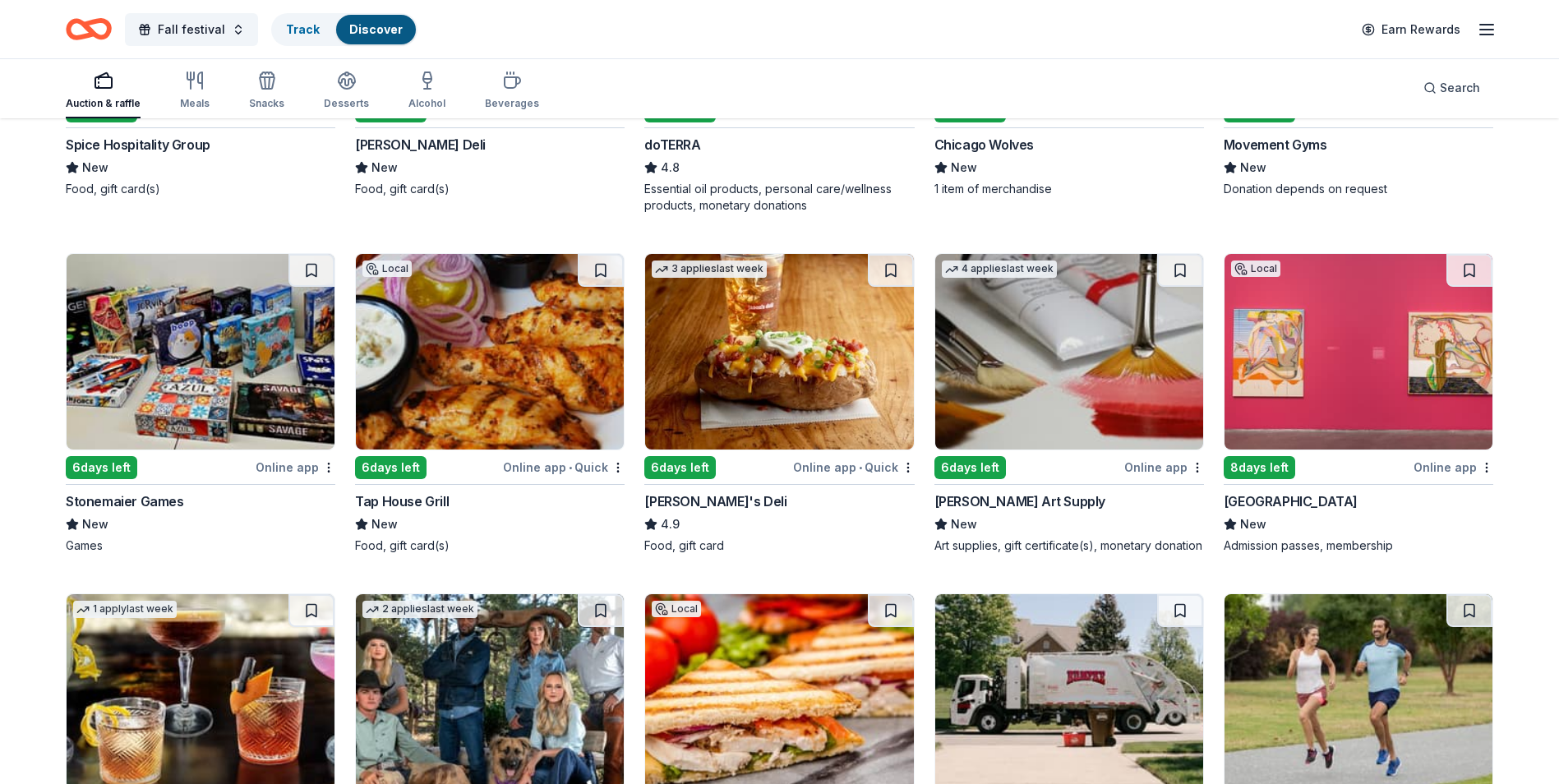
click at [245, 400] on img at bounding box center [200, 352] width 268 height 196
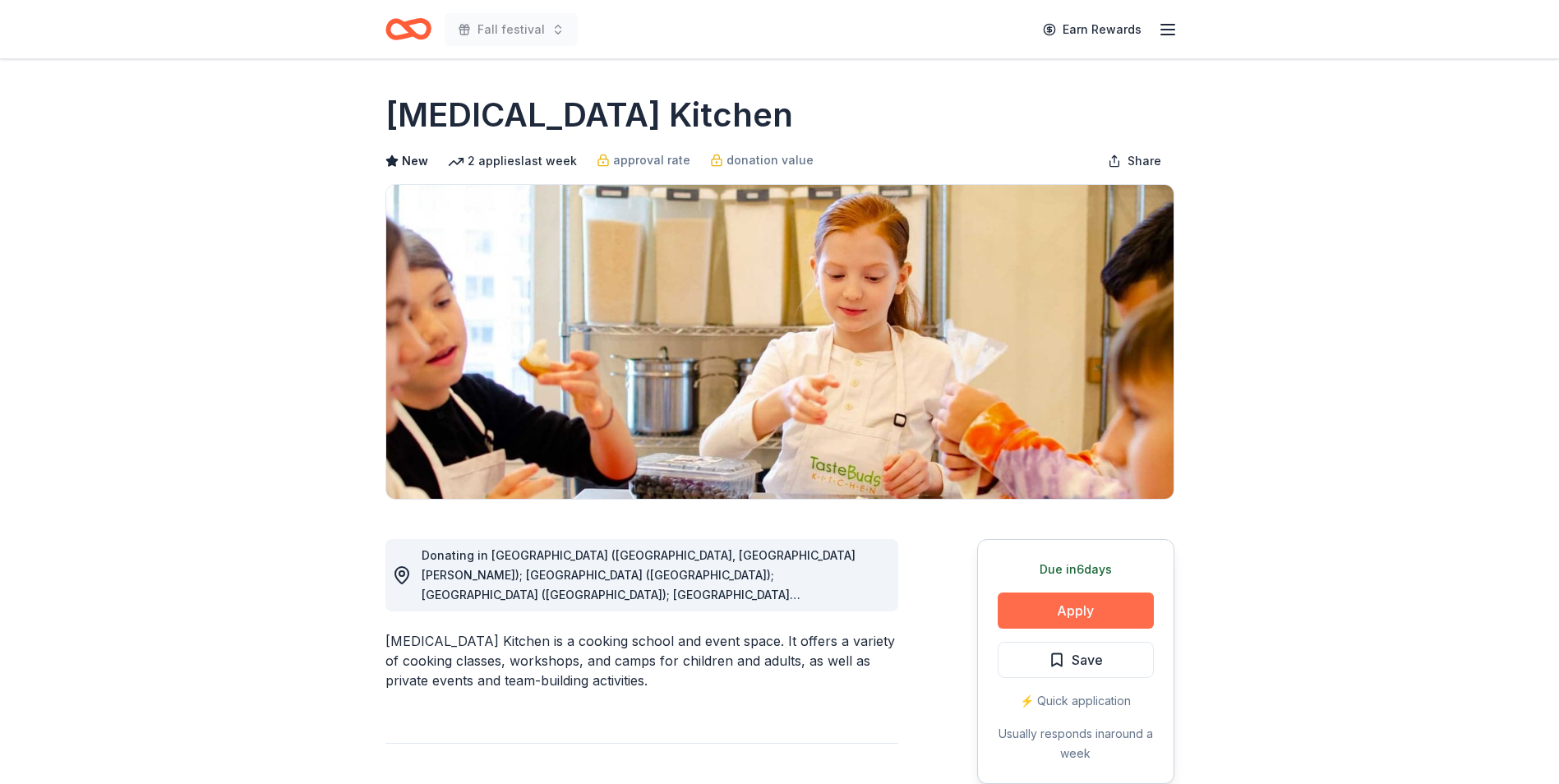
click at [1032, 615] on button "Apply" at bounding box center [1076, 610] width 156 height 36
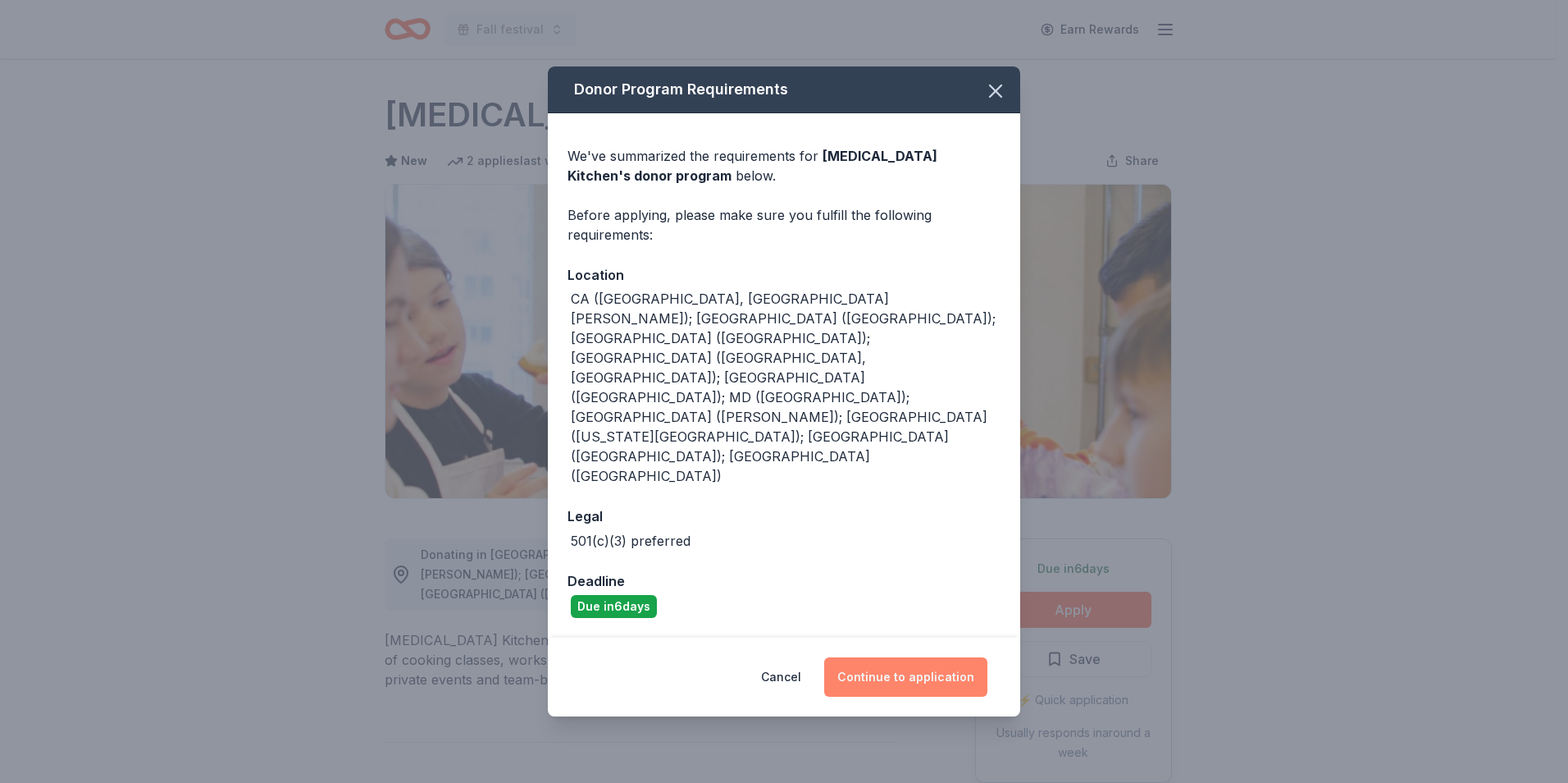
click at [955, 657] on button "Continue to application" at bounding box center [906, 677] width 163 height 39
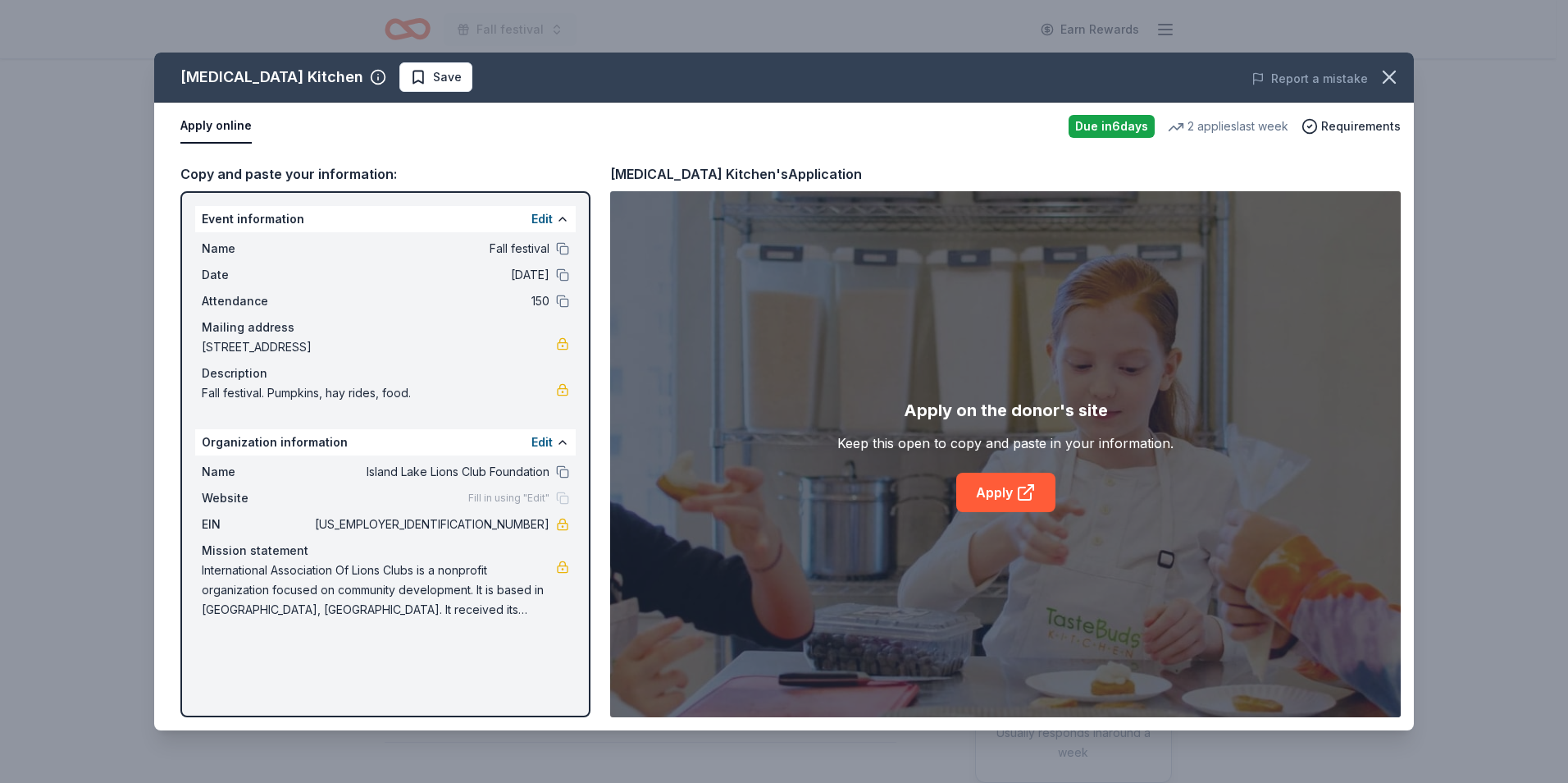
click at [409, 219] on div "Event information Edit" at bounding box center [385, 219] width 380 height 26
click at [984, 495] on link "Apply" at bounding box center [1006, 492] width 100 height 39
click at [1384, 69] on icon "button" at bounding box center [1390, 78] width 23 height 23
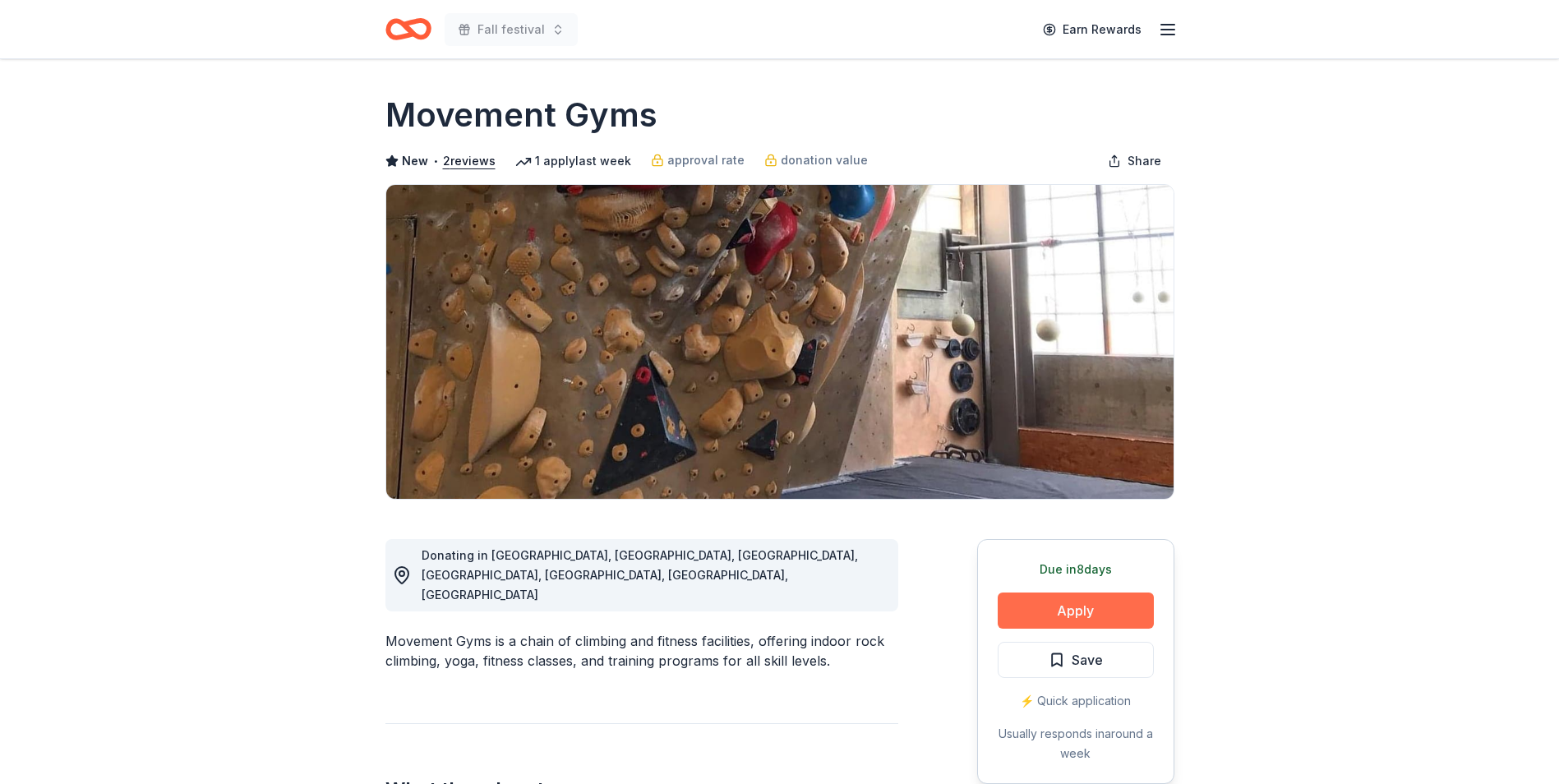
click at [1070, 610] on button "Apply" at bounding box center [1076, 610] width 156 height 36
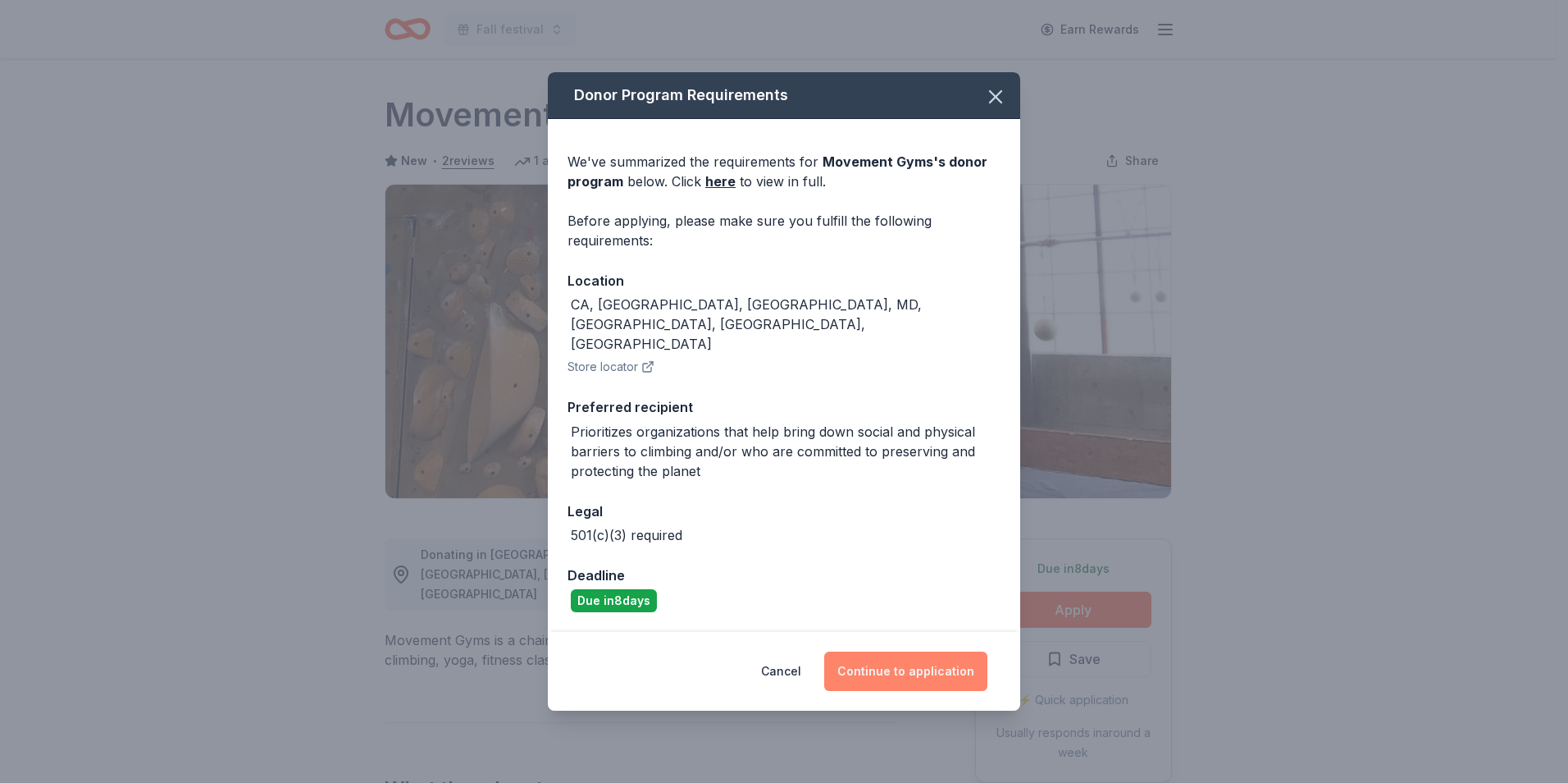
click at [961, 652] on button "Continue to application" at bounding box center [906, 671] width 163 height 39
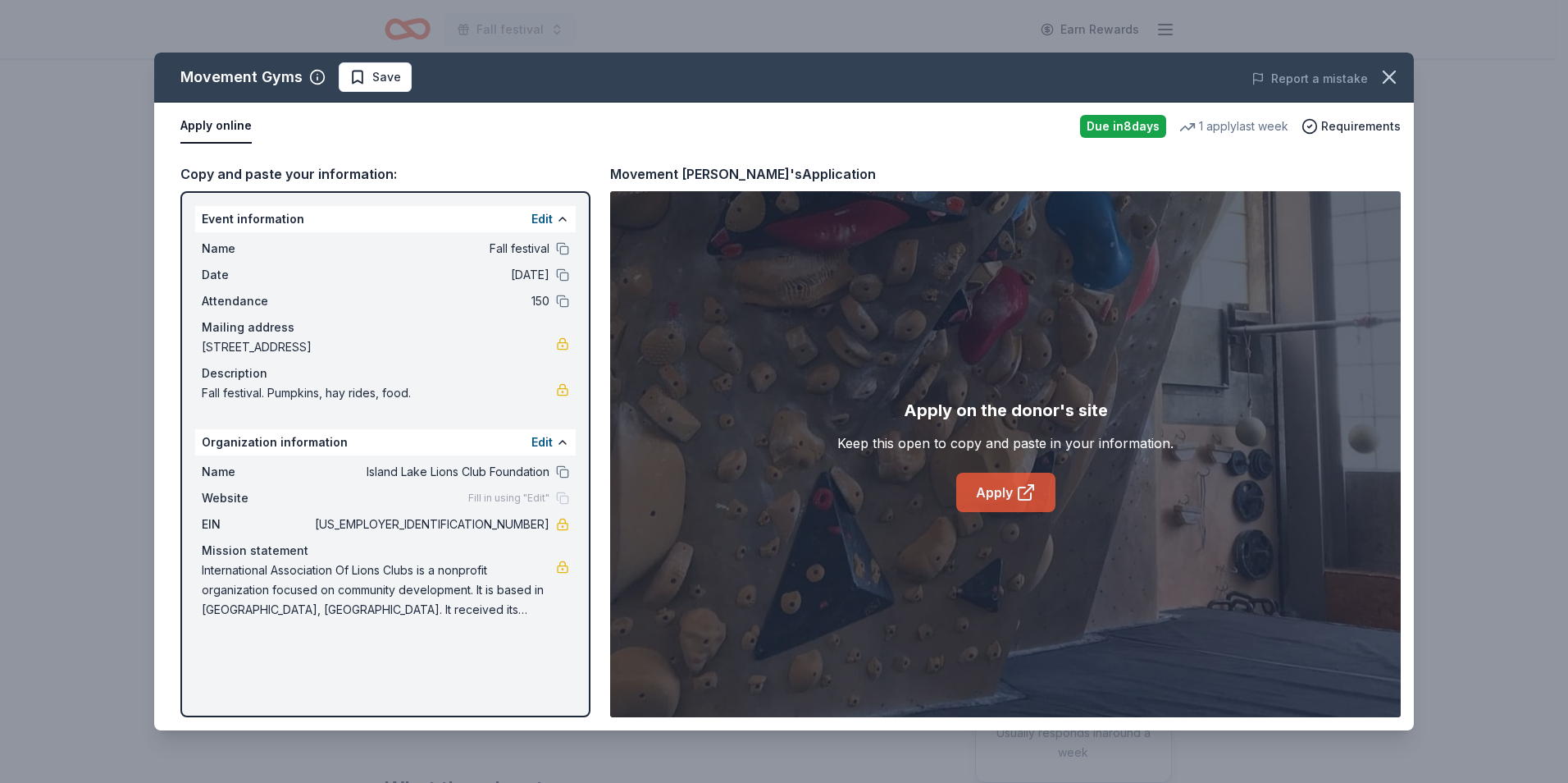
click at [975, 488] on link "Apply" at bounding box center [1006, 492] width 100 height 39
click at [1395, 80] on icon "button" at bounding box center [1390, 78] width 23 height 23
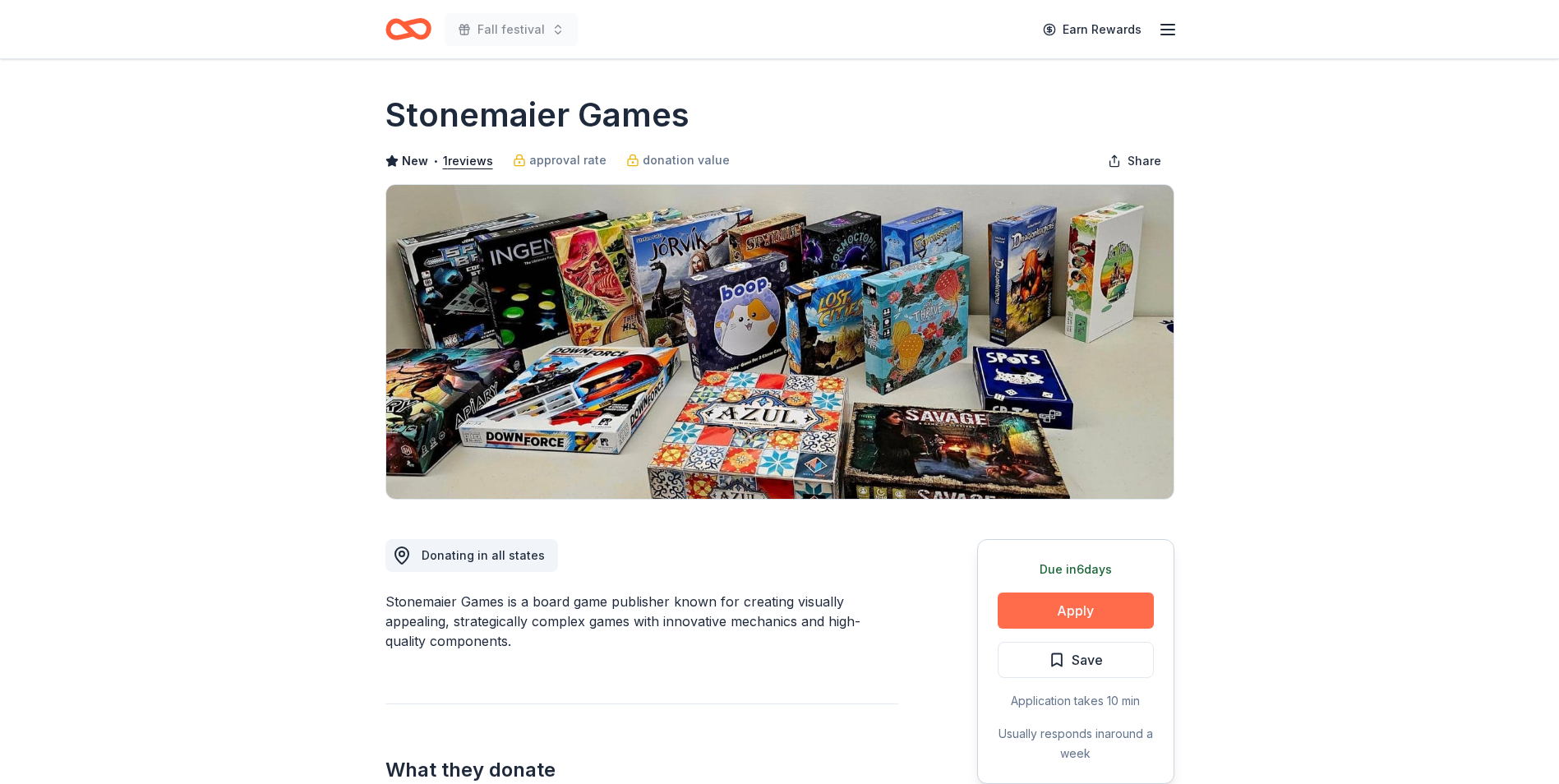
click at [1088, 603] on button "Apply" at bounding box center [1076, 610] width 156 height 36
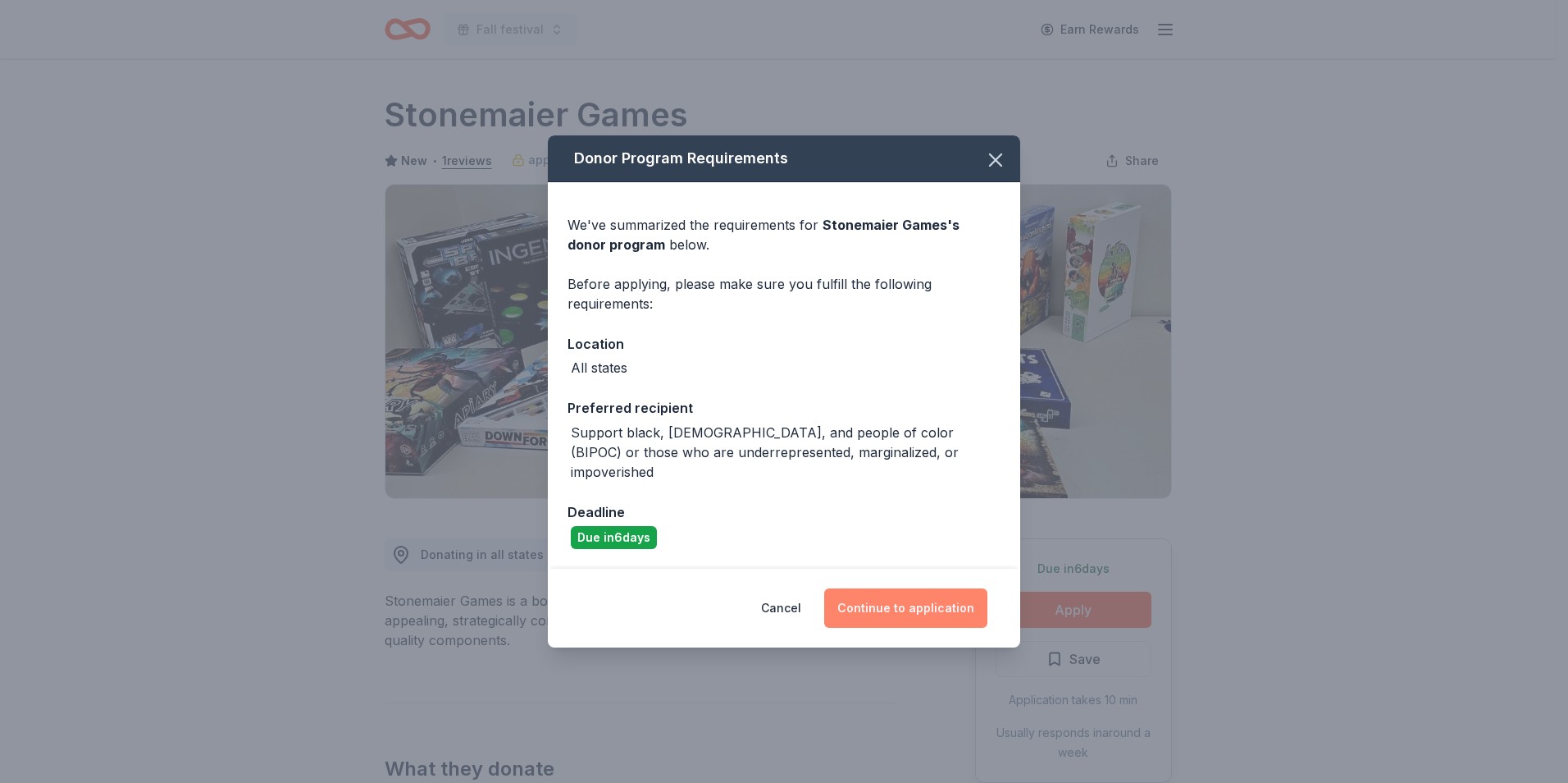
click at [968, 591] on button "Continue to application" at bounding box center [906, 608] width 163 height 39
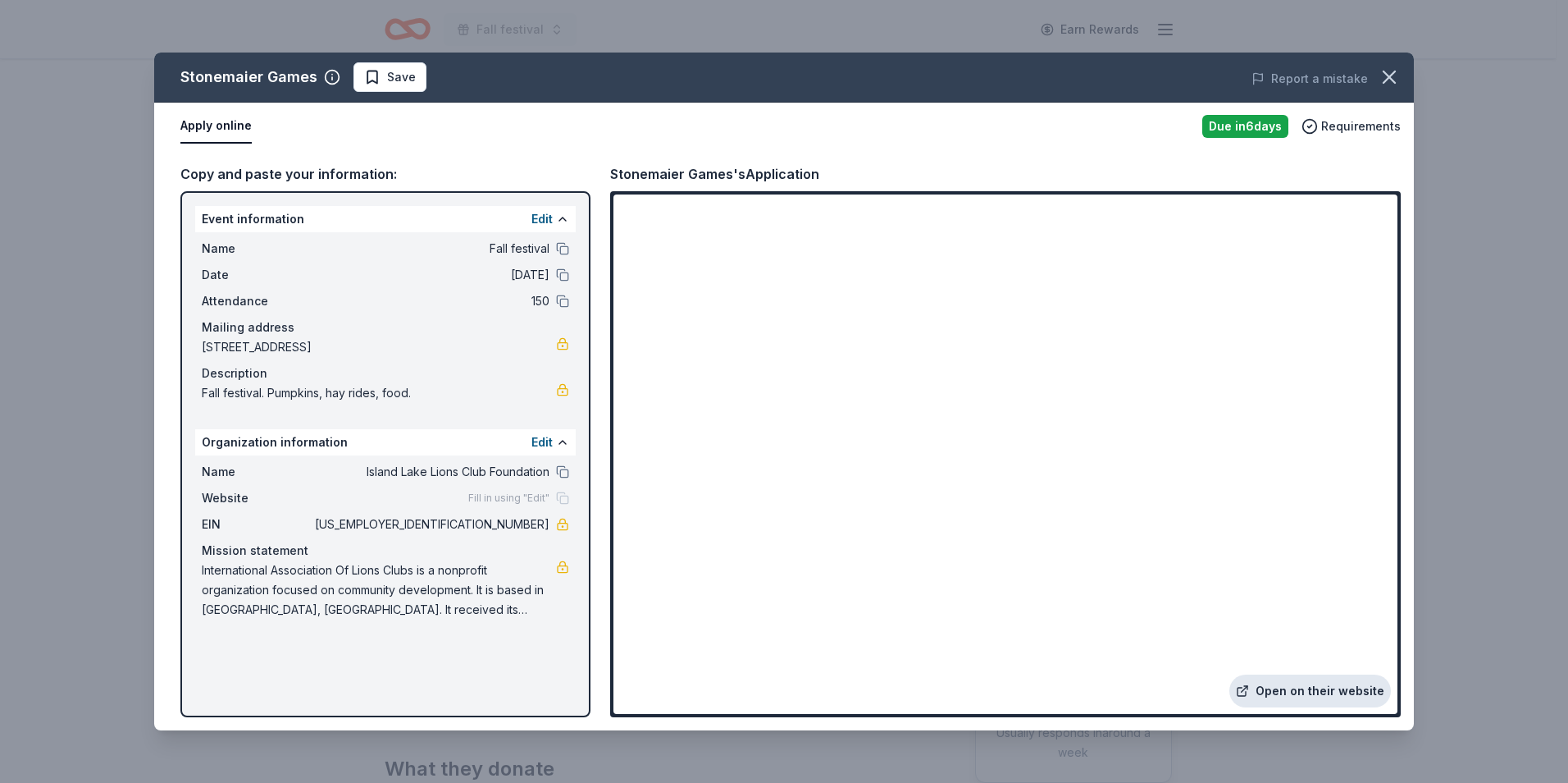
click at [1303, 694] on link "Open on their website" at bounding box center [1310, 691] width 162 height 33
